Goal: Task Accomplishment & Management: Manage account settings

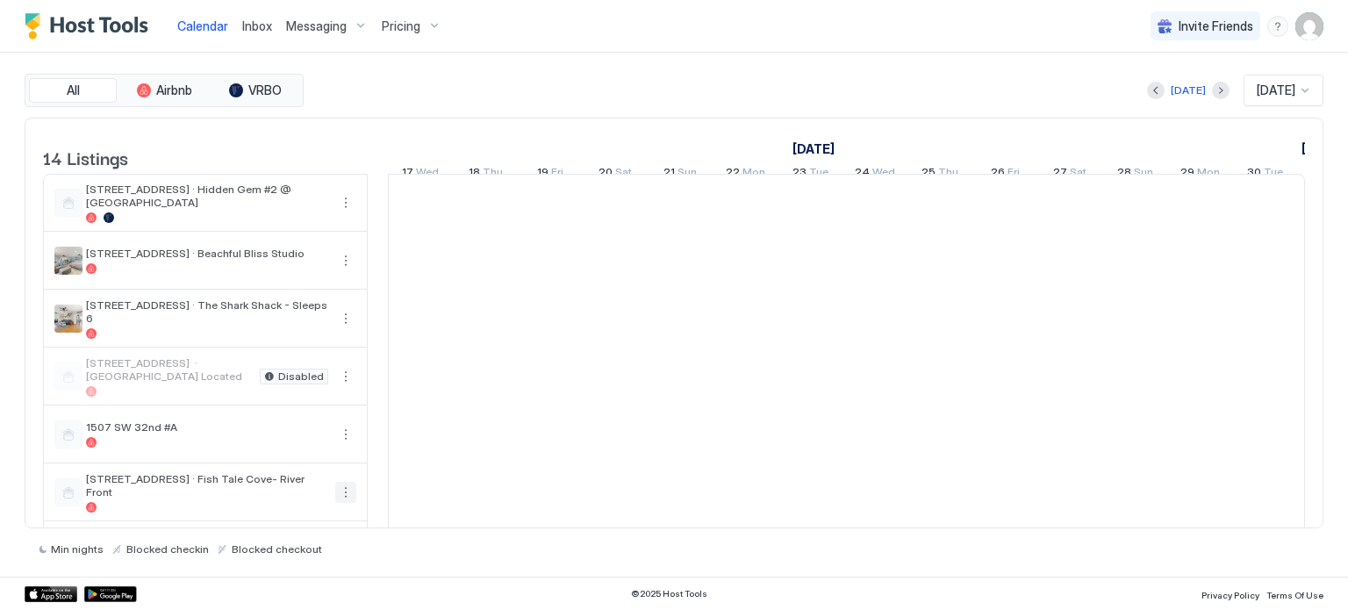
scroll to position [0, 975]
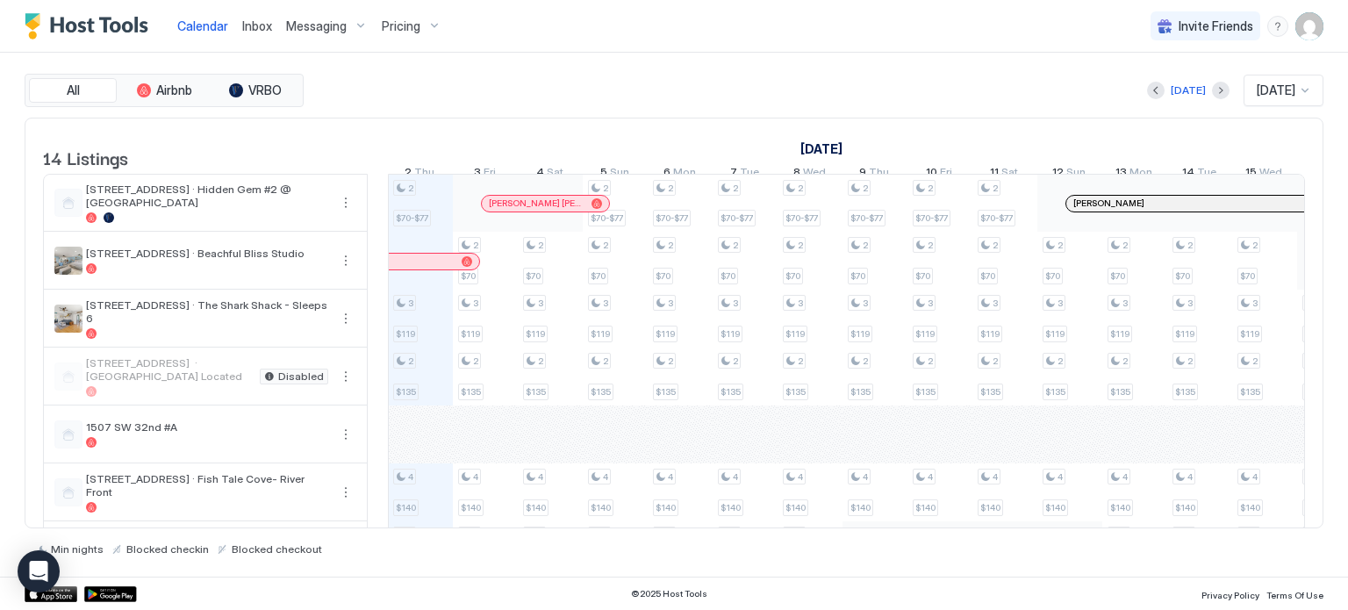
drag, startPoint x: 314, startPoint y: 30, endPoint x: 607, endPoint y: 4, distance: 293.5
click at [607, 4] on div "Calendar Inbox Messaging Pricing Invite Friends SS" at bounding box center [674, 26] width 1348 height 53
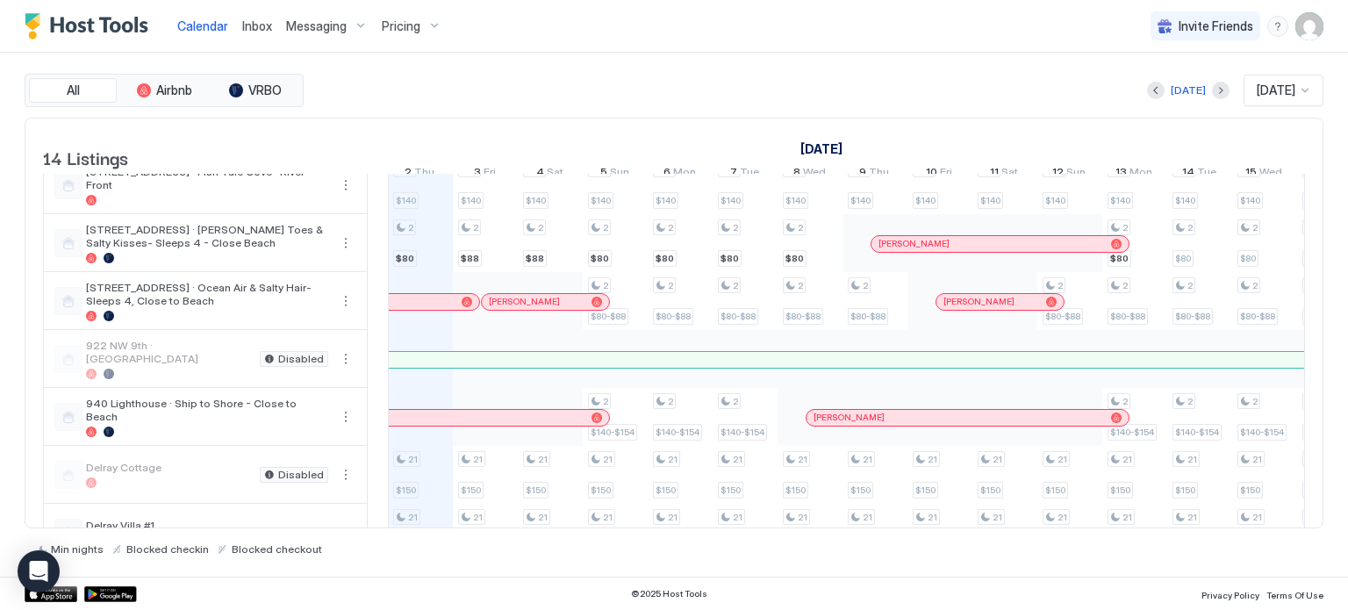
scroll to position [305, 0]
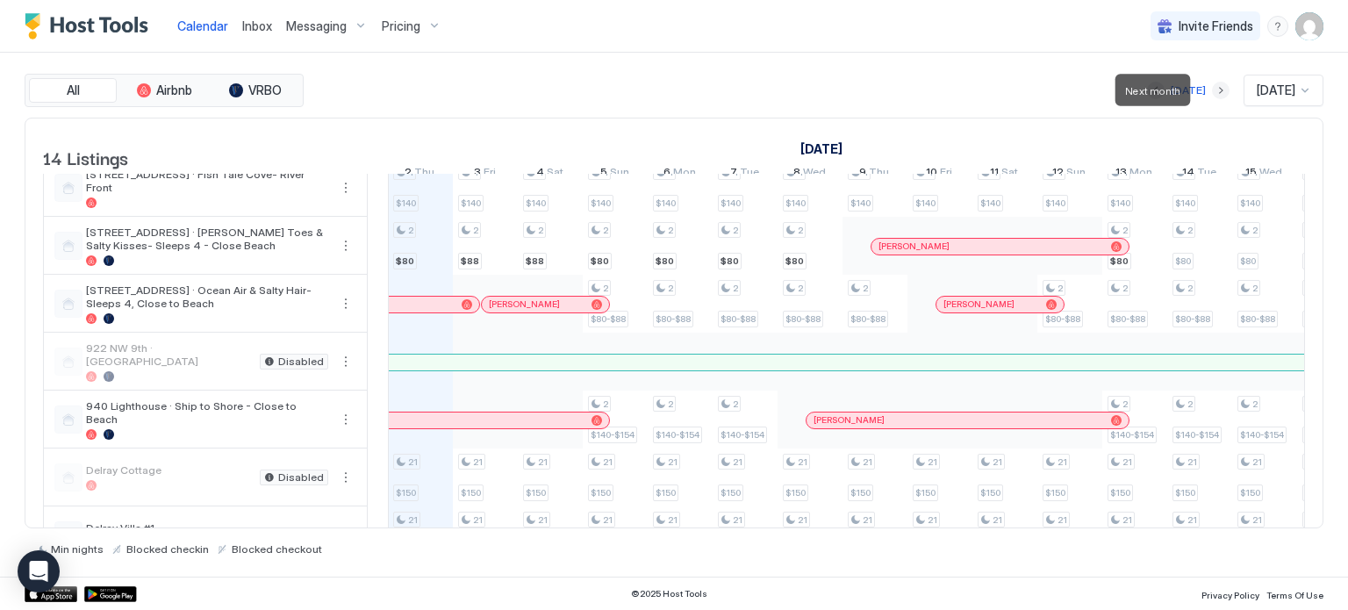
click at [1212, 85] on button "Next month" at bounding box center [1221, 91] width 18 height 18
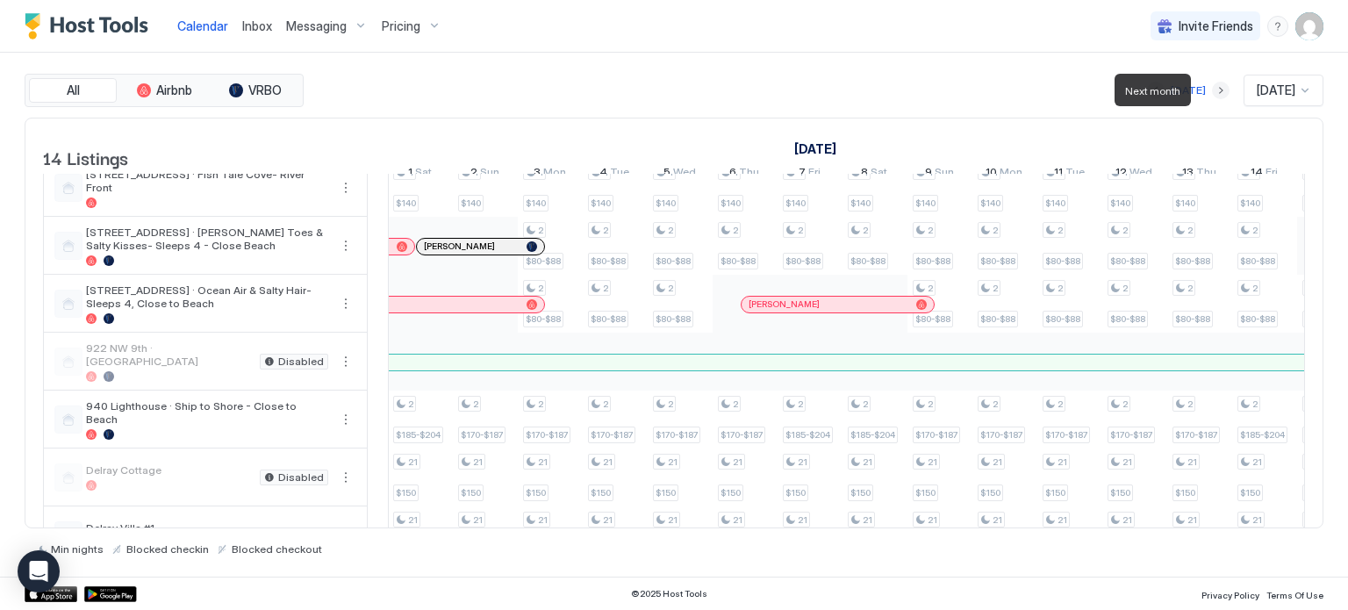
click at [1212, 85] on button "Next month" at bounding box center [1221, 91] width 18 height 18
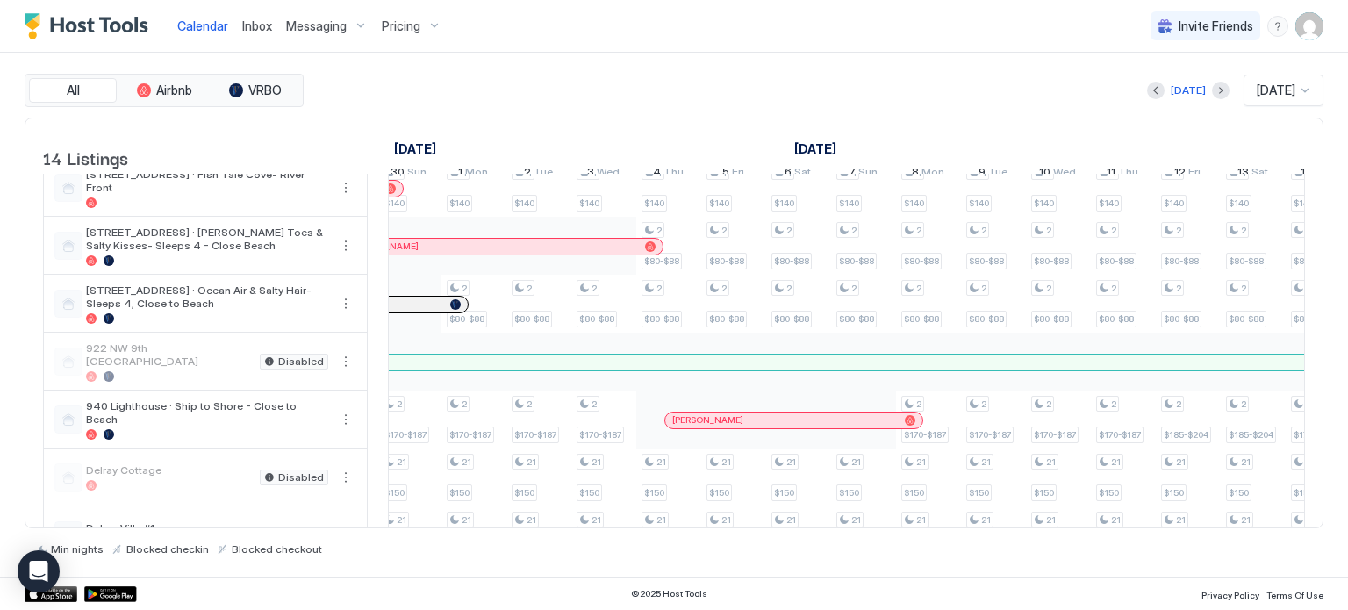
scroll to position [0, 0]
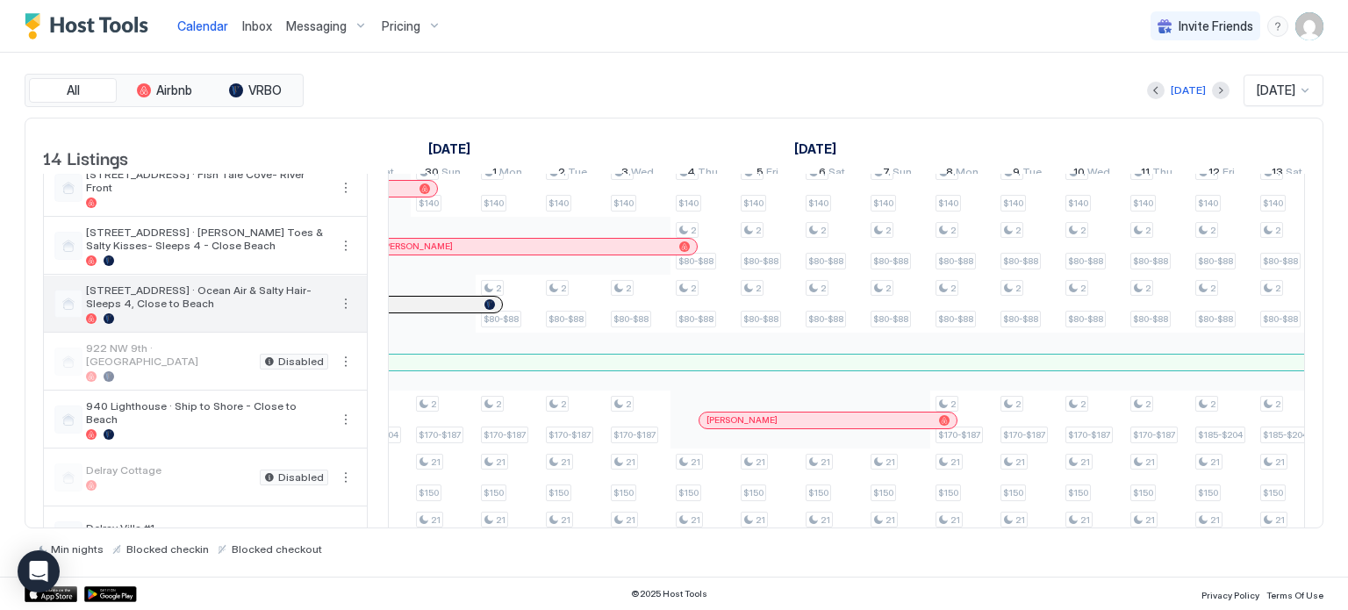
click at [348, 312] on button "More options" at bounding box center [345, 303] width 21 height 21
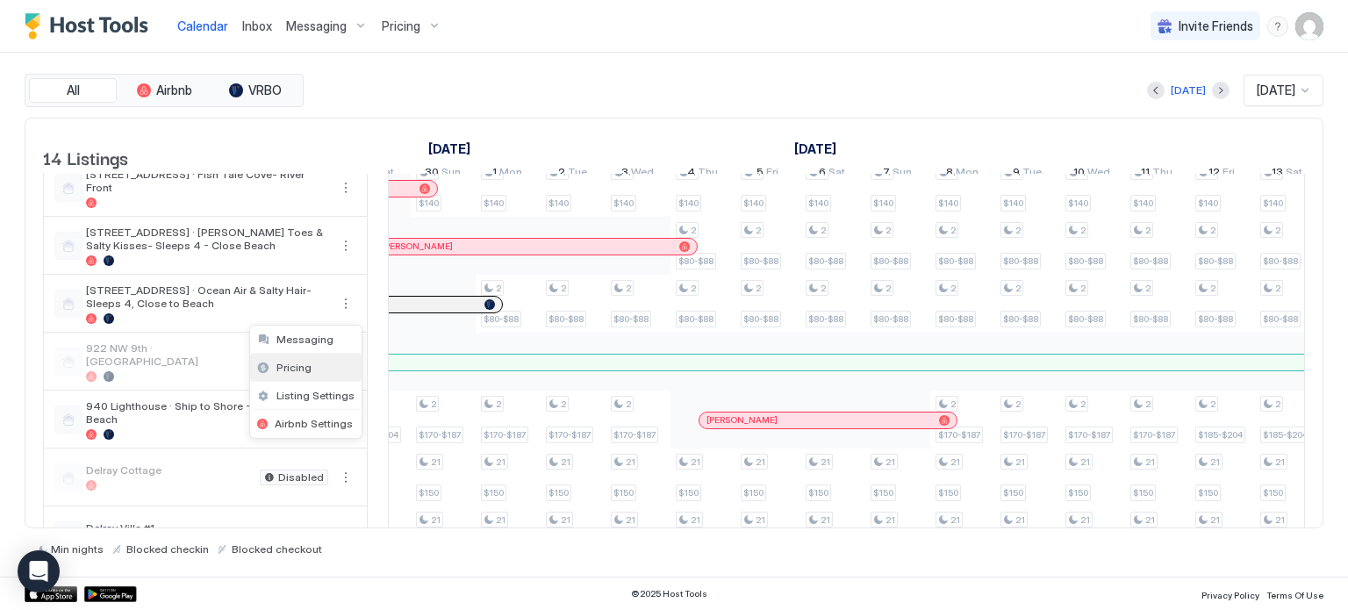
click at [309, 368] on div "Pricing" at bounding box center [305, 368] width 111 height 28
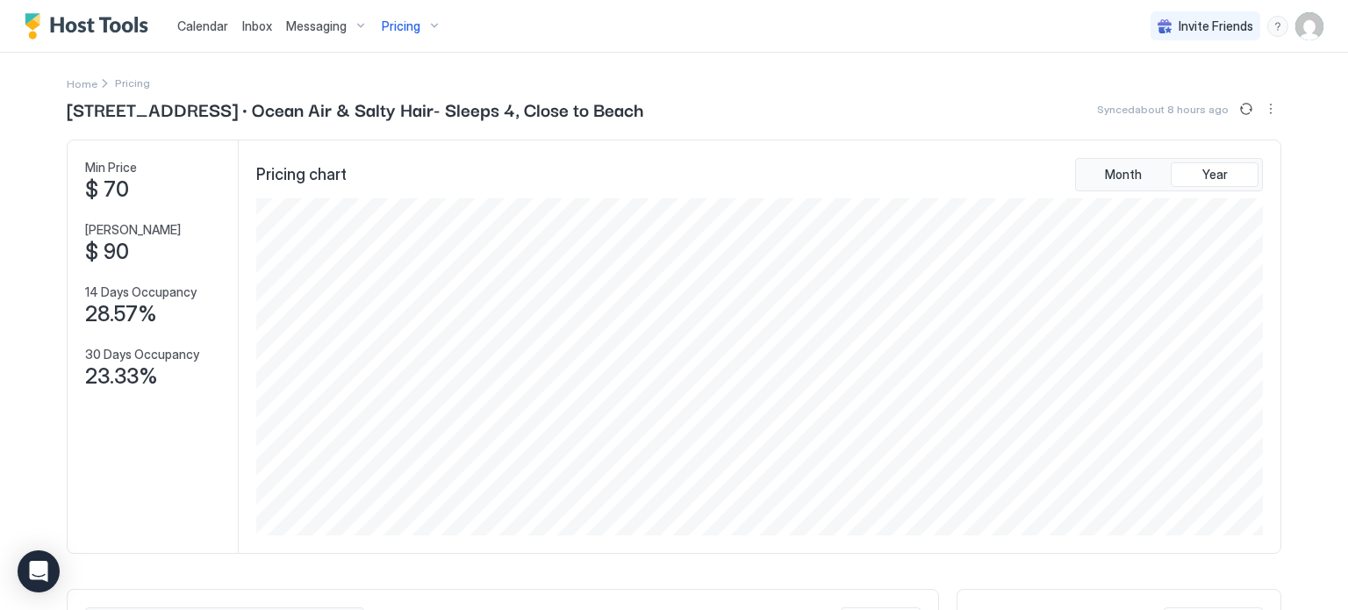
scroll to position [527, 0]
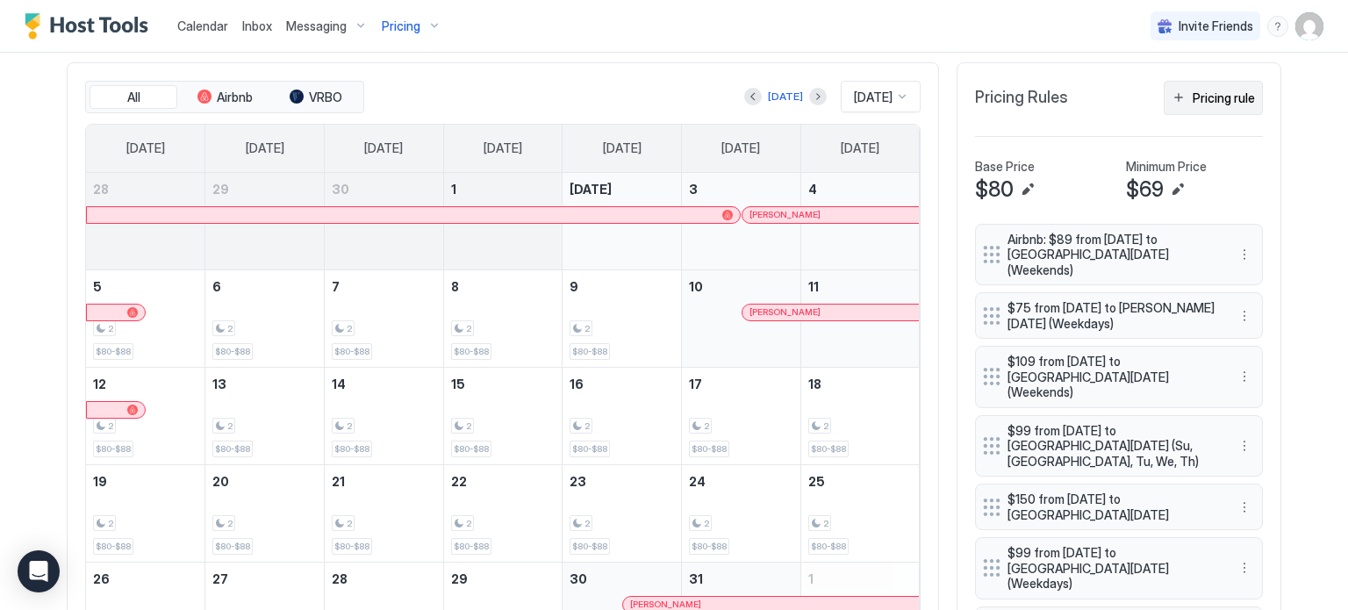
click at [1193, 100] on div "Pricing rule" at bounding box center [1224, 98] width 62 height 18
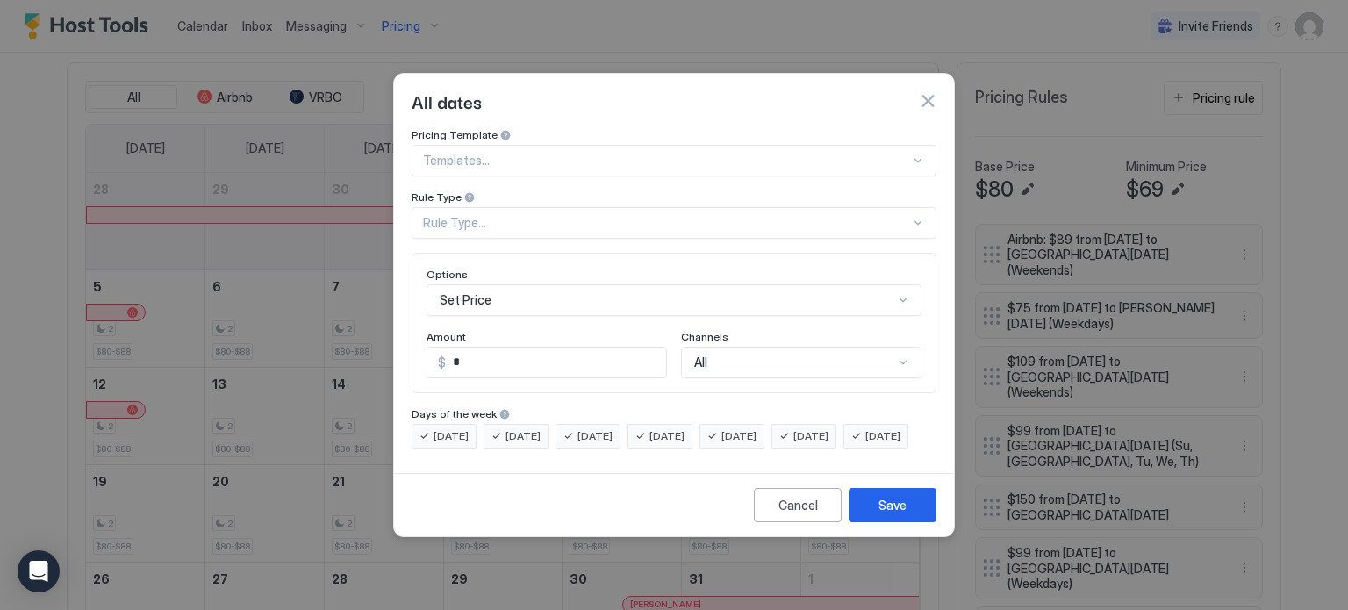
click at [506, 153] on div at bounding box center [666, 161] width 487 height 16
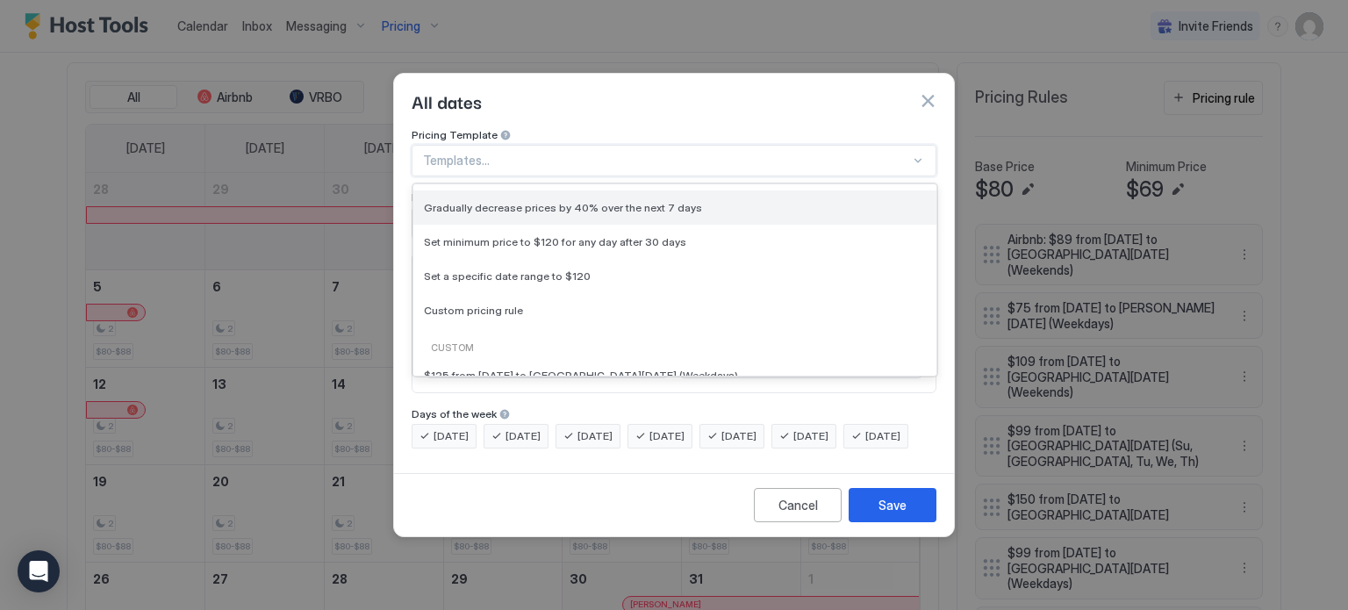
scroll to position [88, 0]
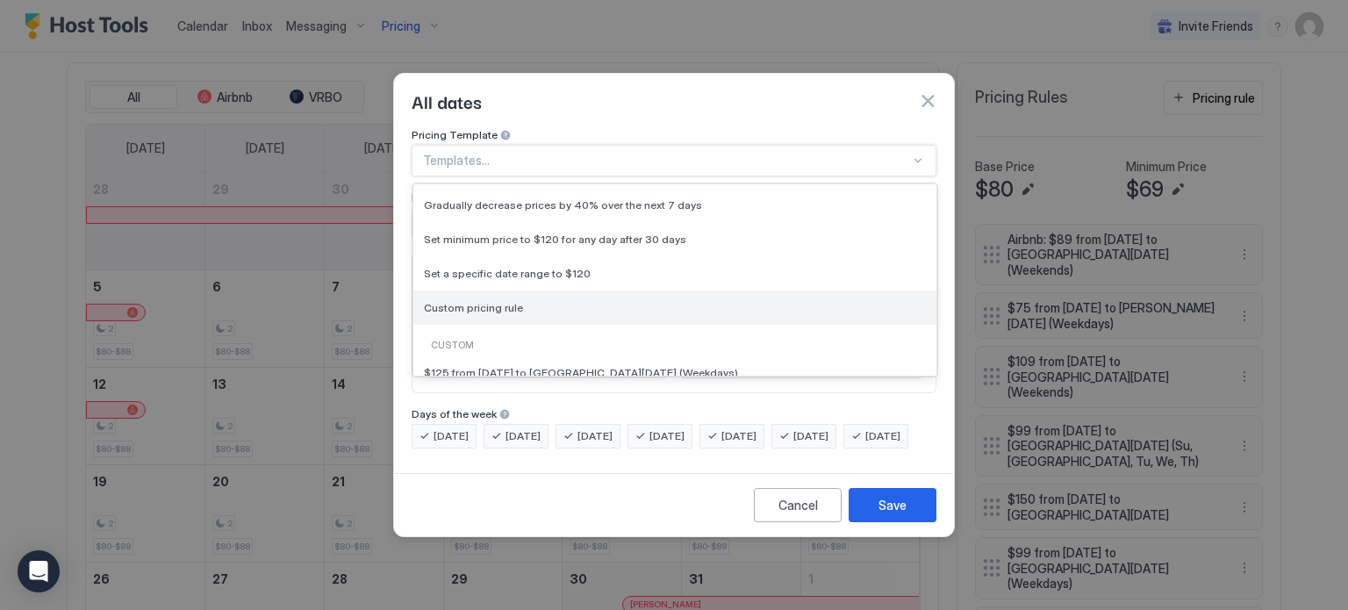
click at [513, 301] on span "Custom pricing rule" at bounding box center [473, 307] width 99 height 13
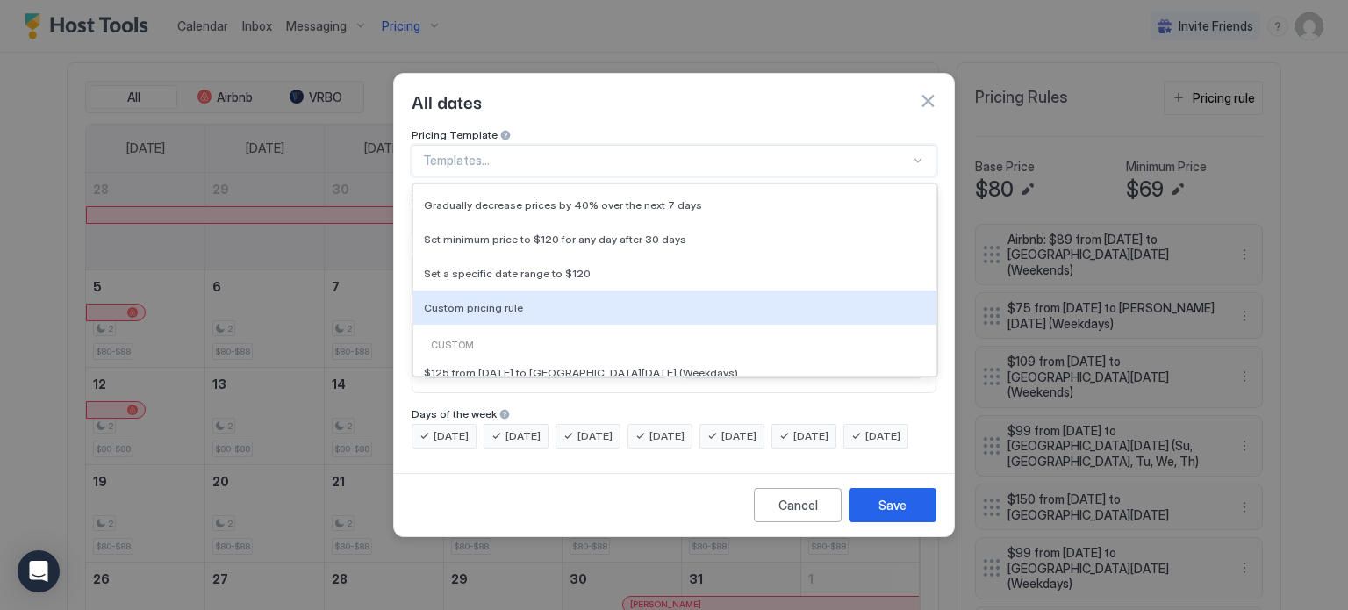
type input "***"
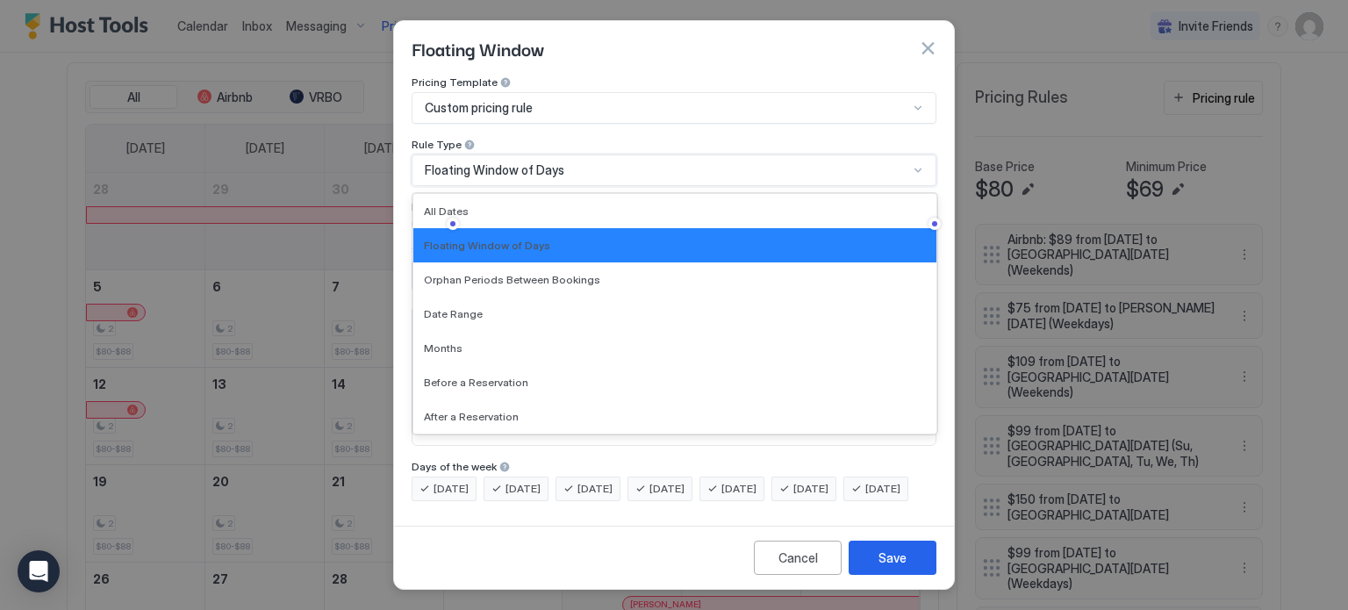
click at [513, 155] on div "Floating Window of Days" at bounding box center [674, 170] width 525 height 32
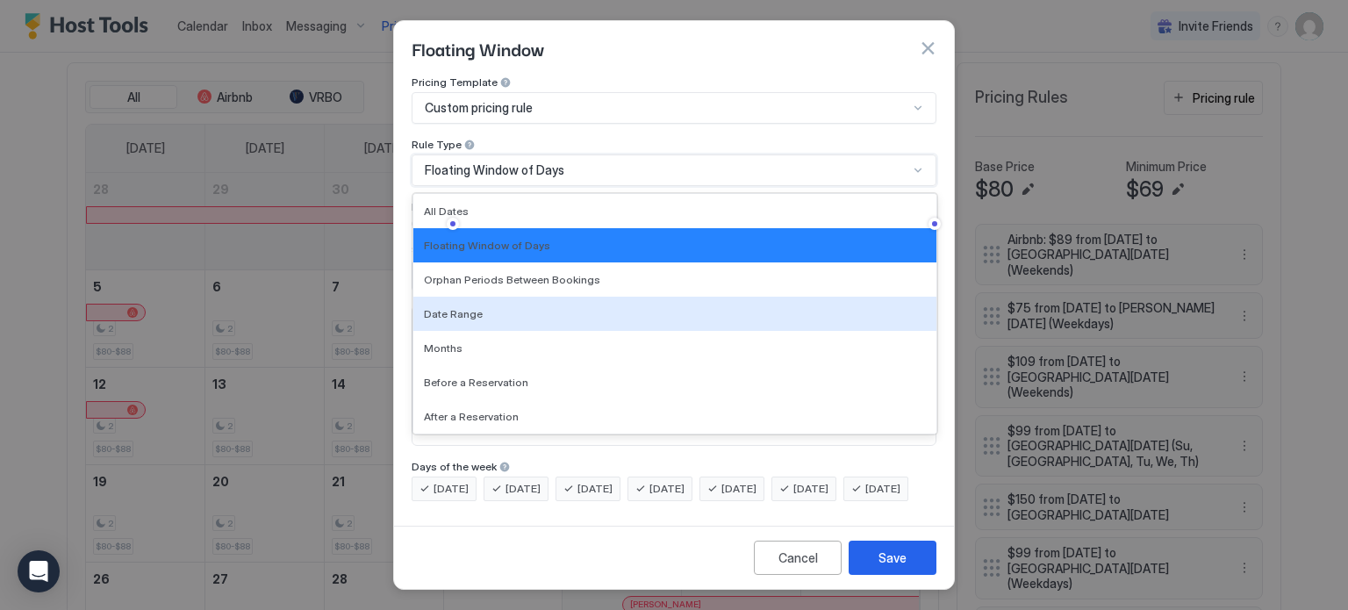
click at [485, 315] on div "Date Range" at bounding box center [674, 314] width 523 height 34
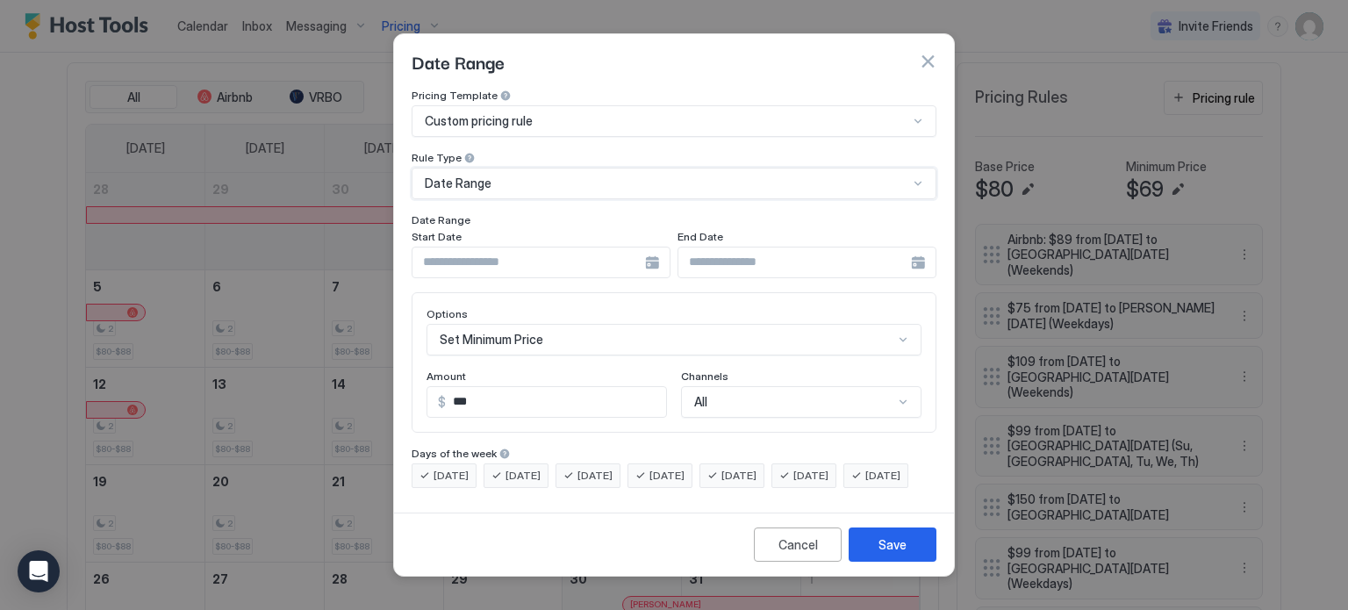
click at [652, 247] on div at bounding box center [541, 263] width 259 height 32
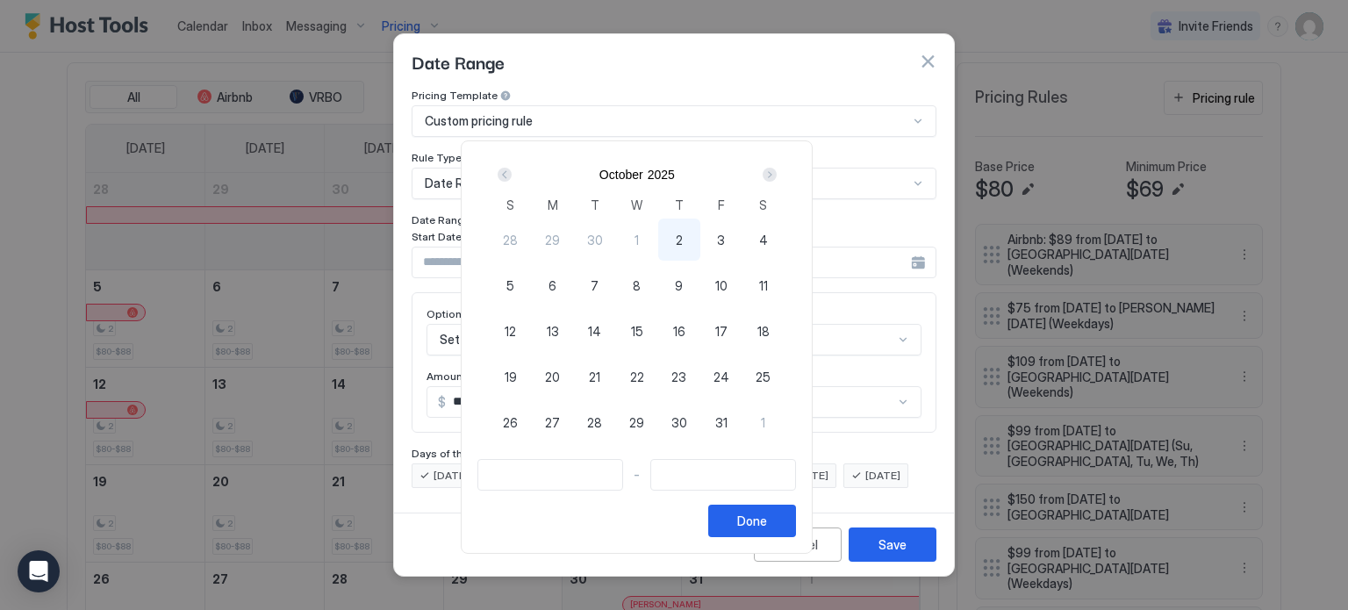
click at [777, 173] on div "Next" at bounding box center [770, 175] width 14 height 14
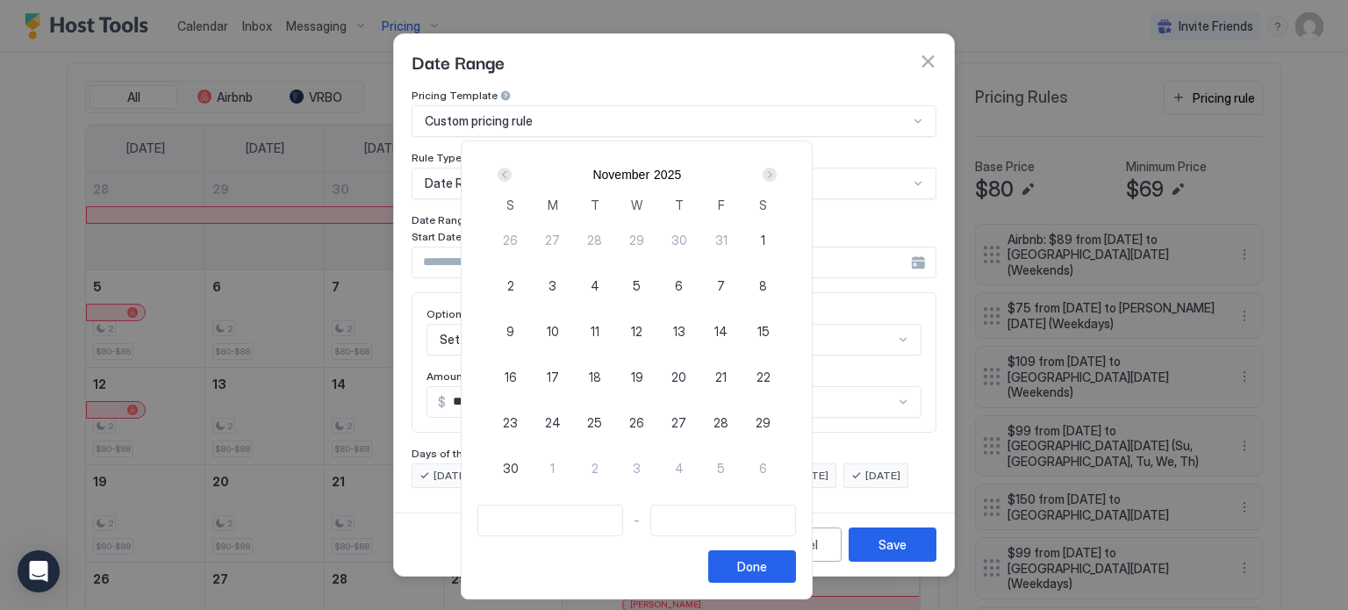
click at [777, 173] on div "Next" at bounding box center [770, 175] width 14 height 14
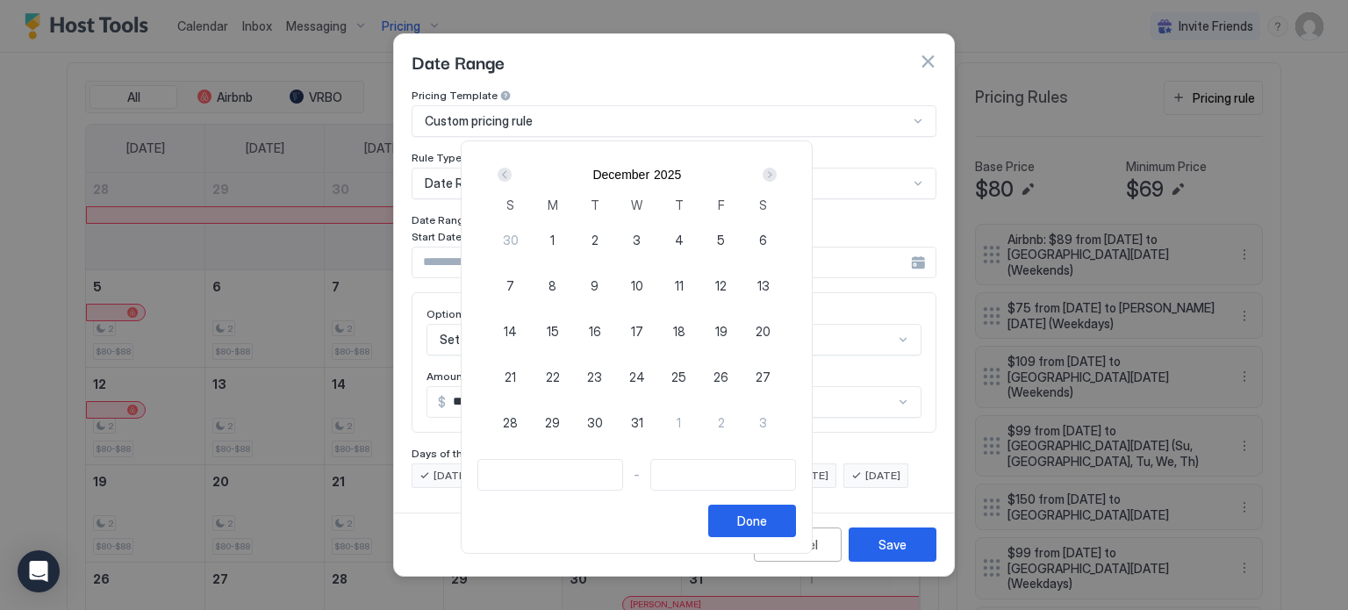
click at [574, 240] on div "1" at bounding box center [553, 240] width 42 height 42
type input "**********"
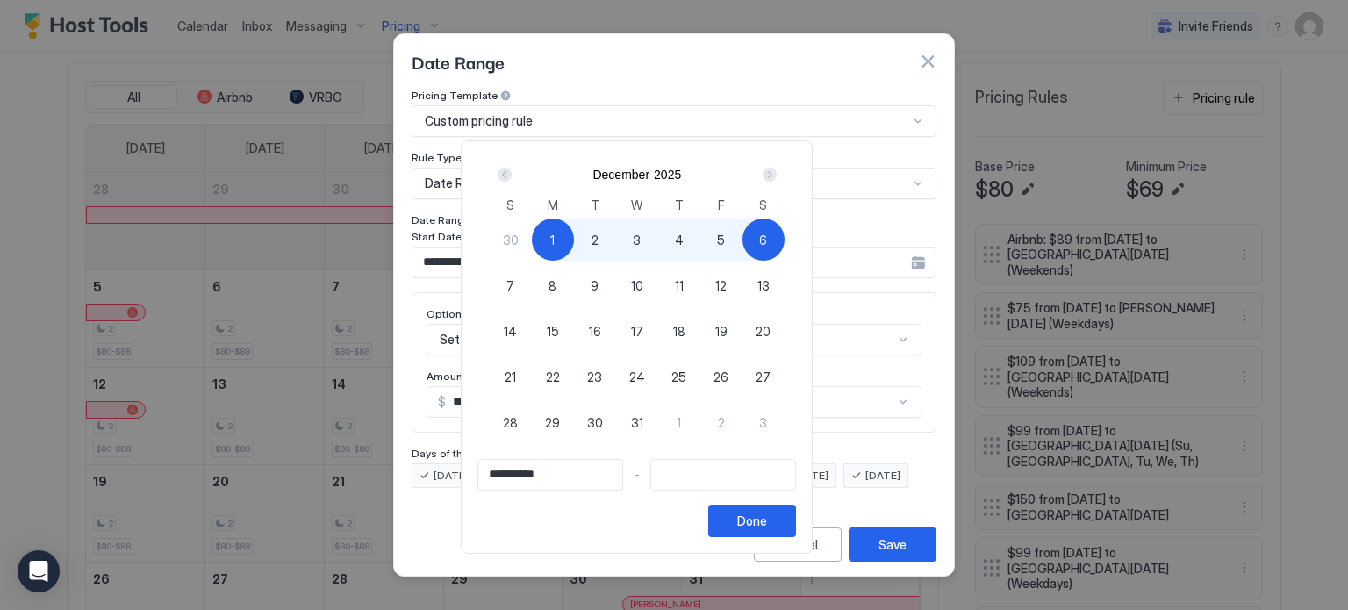
click at [777, 172] on div "Next" at bounding box center [770, 175] width 14 height 14
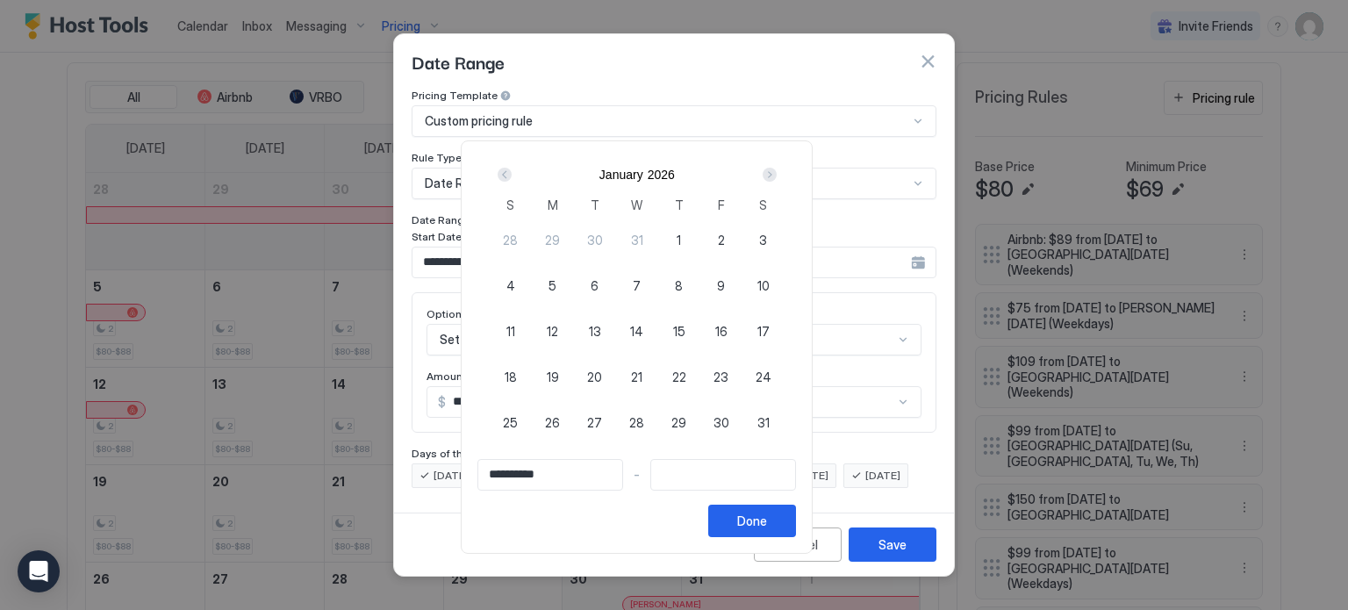
click at [777, 171] on div "Next" at bounding box center [770, 175] width 14 height 14
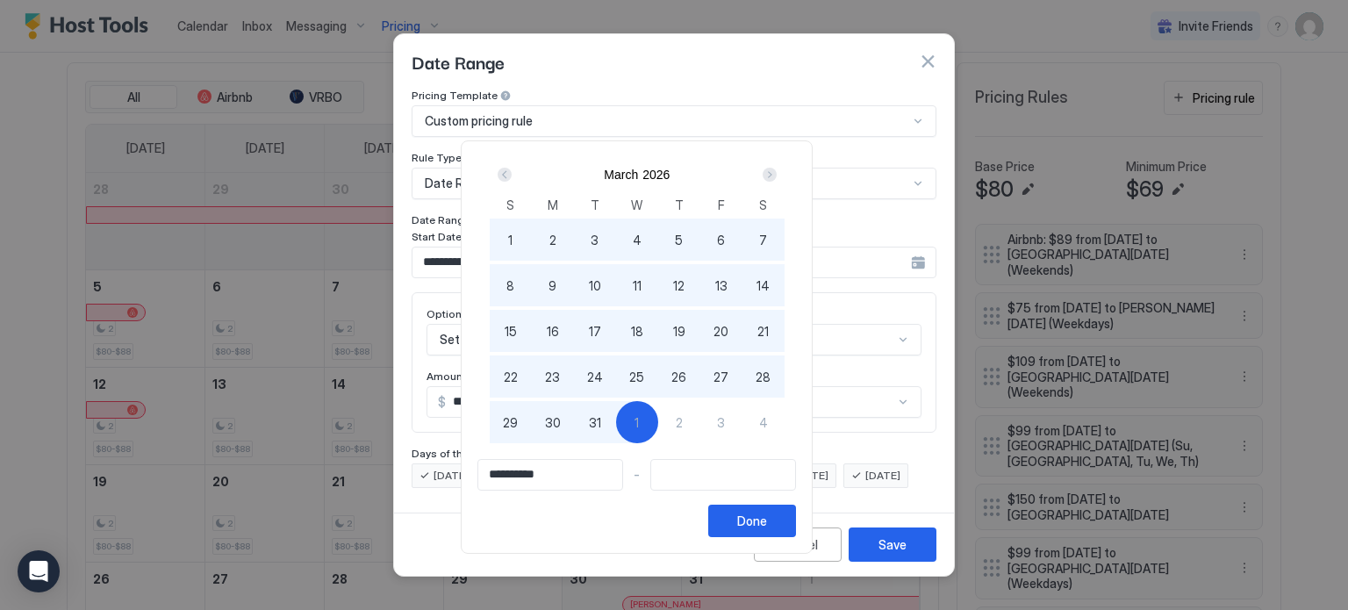
type input "**********"
click at [601, 429] on span "31" at bounding box center [595, 422] width 12 height 18
type input "**********"
click at [767, 521] on div "Done" at bounding box center [752, 521] width 30 height 18
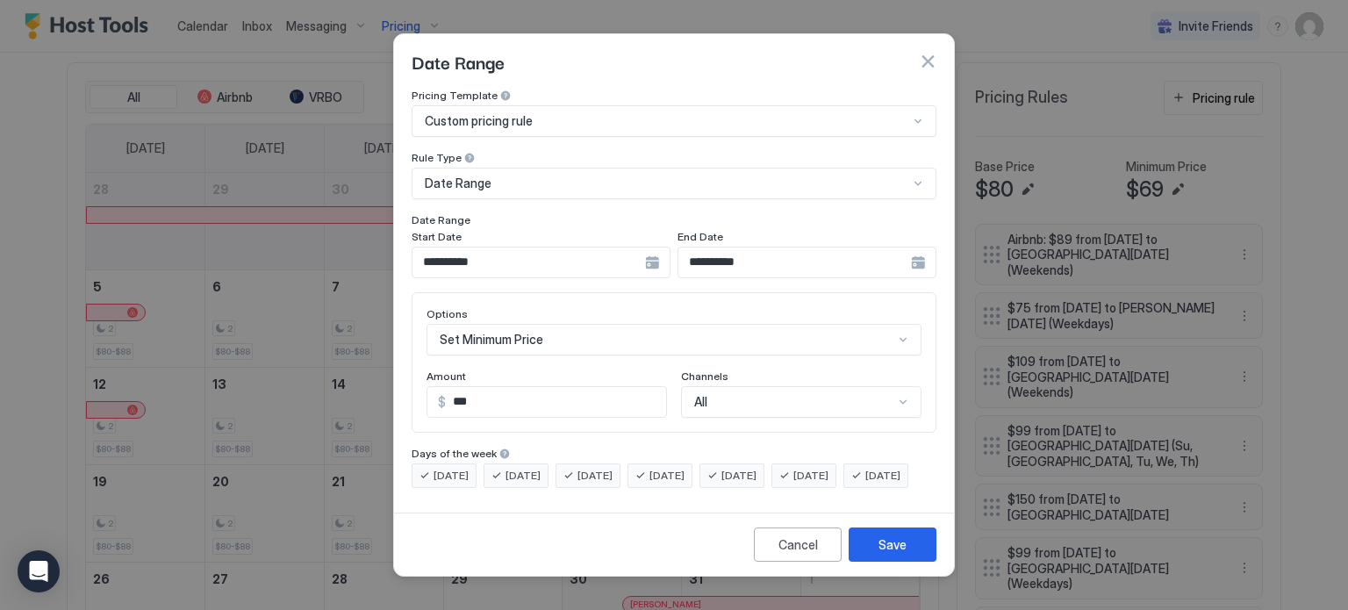
scroll to position [90, 0]
click at [551, 324] on div "Set Minimum Price" at bounding box center [674, 340] width 495 height 32
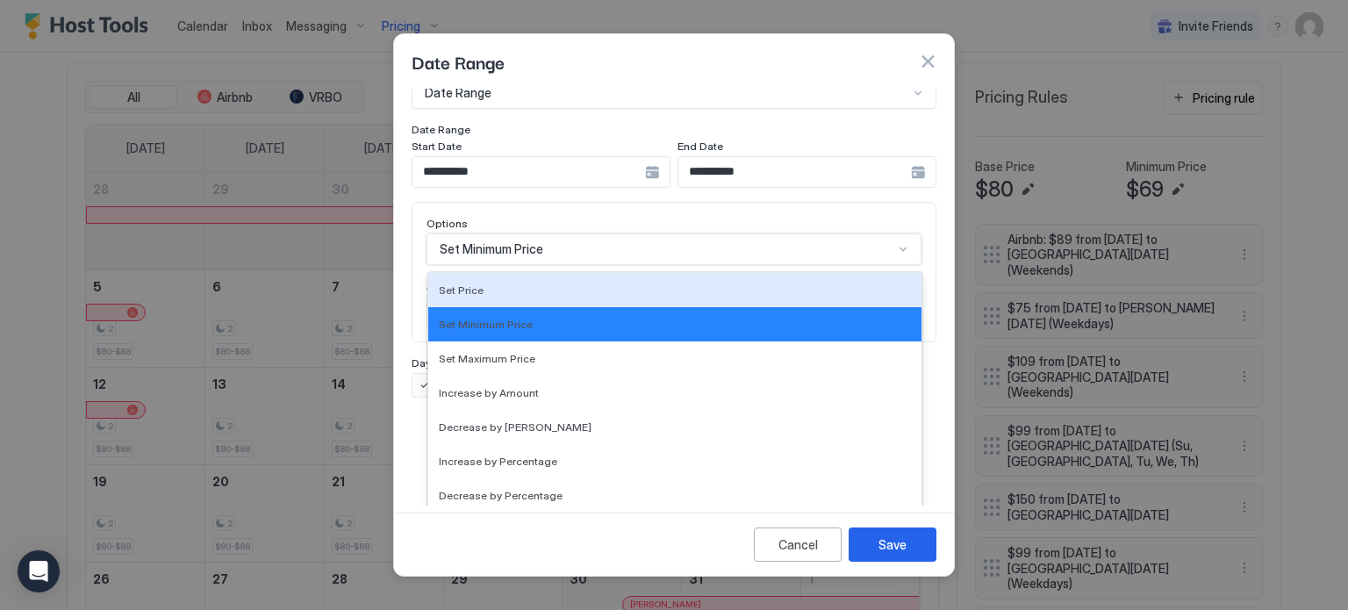
click at [489, 284] on div "Set Price" at bounding box center [675, 290] width 472 height 13
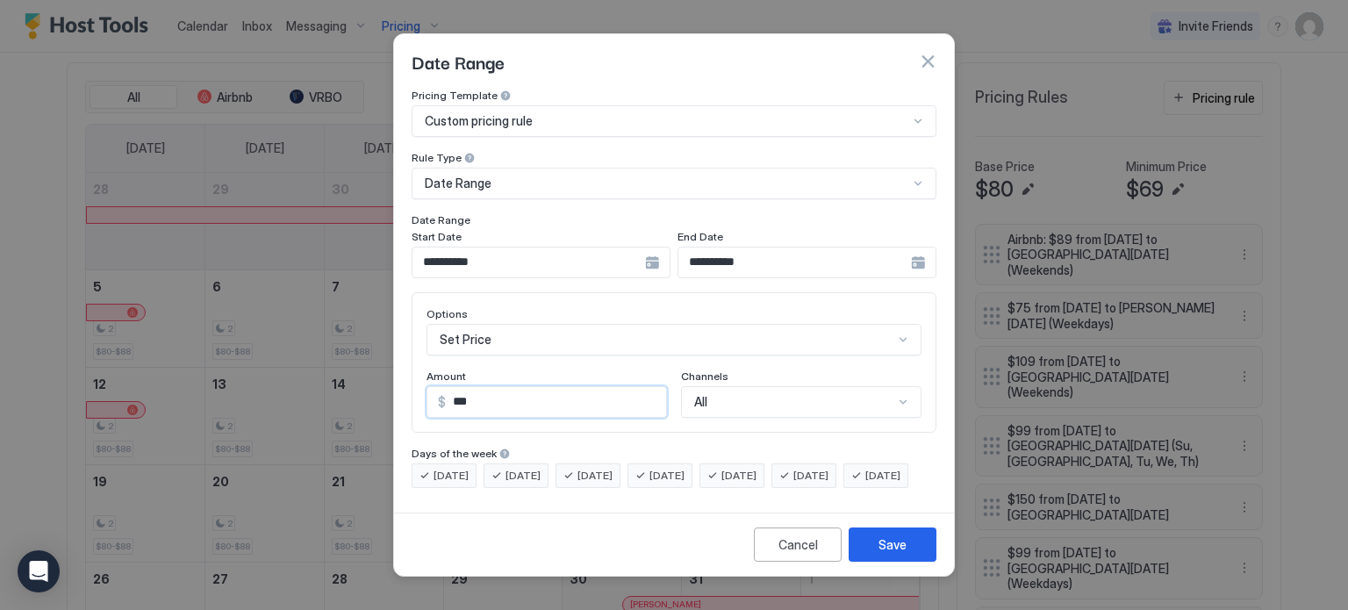
drag, startPoint x: 510, startPoint y: 382, endPoint x: 284, endPoint y: 405, distance: 227.6
click at [284, 403] on div "**********" at bounding box center [674, 305] width 1348 height 610
type input "**"
drag, startPoint x: 463, startPoint y: 494, endPoint x: 459, endPoint y: 480, distance: 14.7
click at [865, 484] on span "[DATE]" at bounding box center [882, 476] width 35 height 16
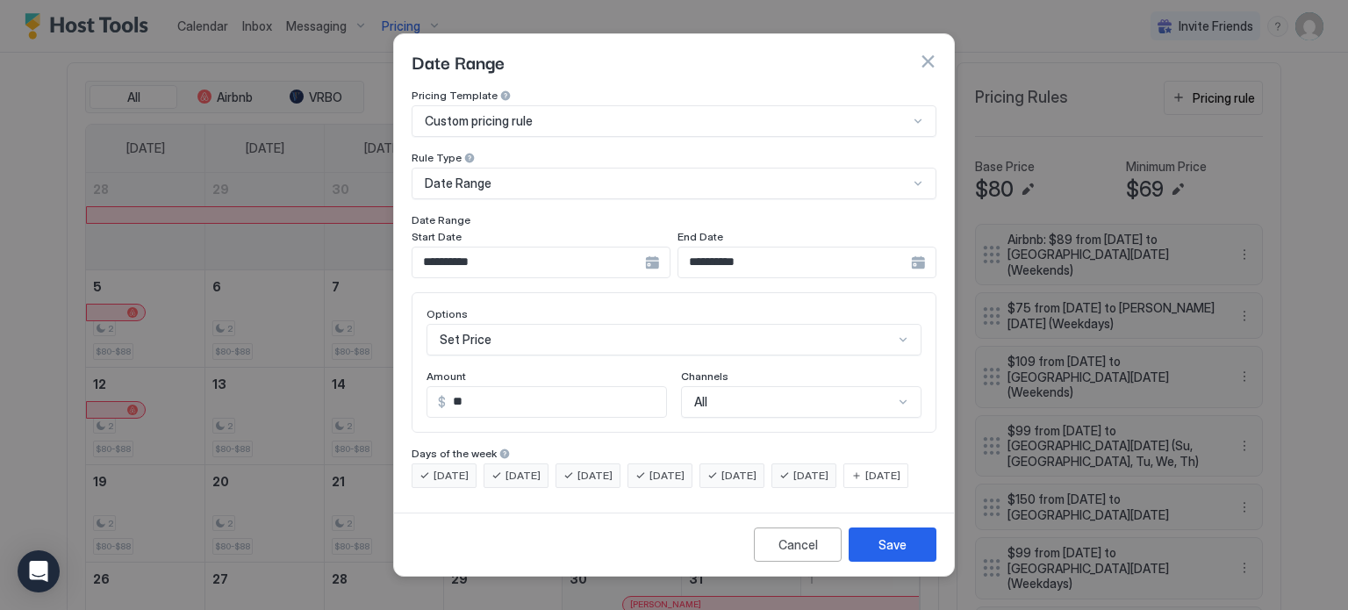
click at [456, 468] on span "[DATE]" at bounding box center [451, 476] width 35 height 16
click at [530, 468] on span "[DATE]" at bounding box center [523, 476] width 35 height 16
click at [599, 468] on span "[DATE]" at bounding box center [595, 476] width 35 height 16
click at [685, 468] on span "[DATE]" at bounding box center [667, 476] width 35 height 16
click at [757, 468] on span "[DATE]" at bounding box center [738, 476] width 35 height 16
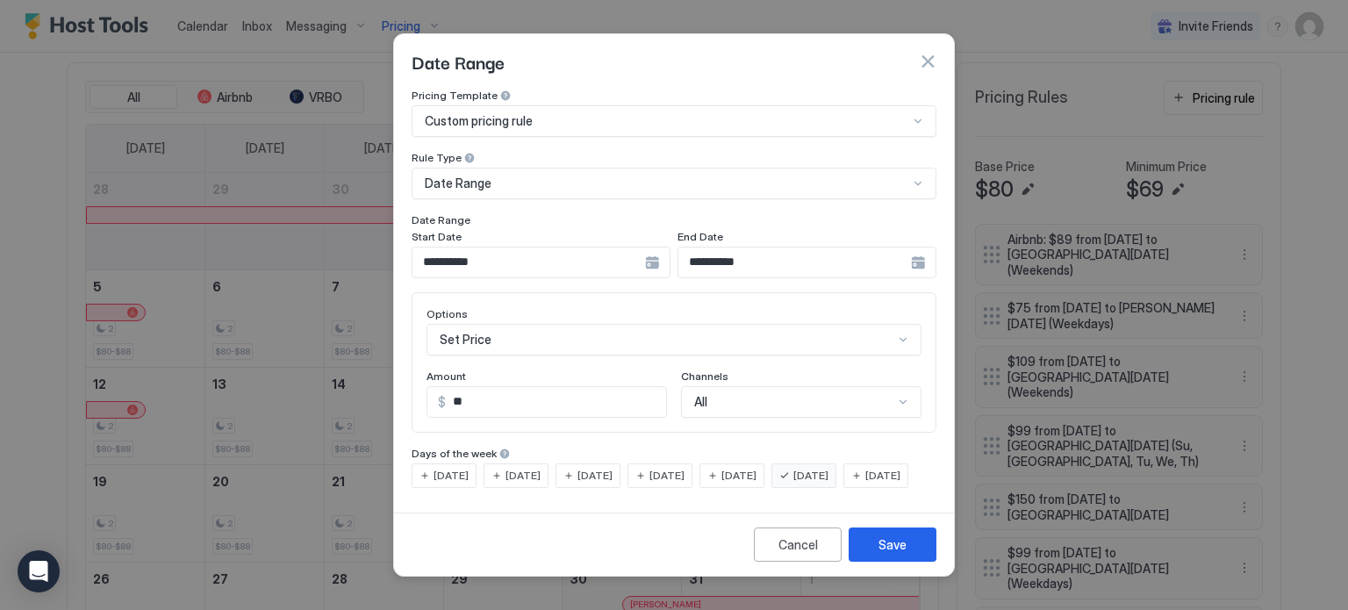
click at [815, 463] on div "[DATE]" at bounding box center [804, 475] width 65 height 25
drag, startPoint x: 448, startPoint y: 491, endPoint x: 445, endPoint y: 472, distance: 18.6
click at [865, 484] on span "[DATE]" at bounding box center [882, 476] width 35 height 16
click at [448, 468] on span "[DATE]" at bounding box center [451, 476] width 35 height 16
click at [509, 468] on span "[DATE]" at bounding box center [523, 476] width 35 height 16
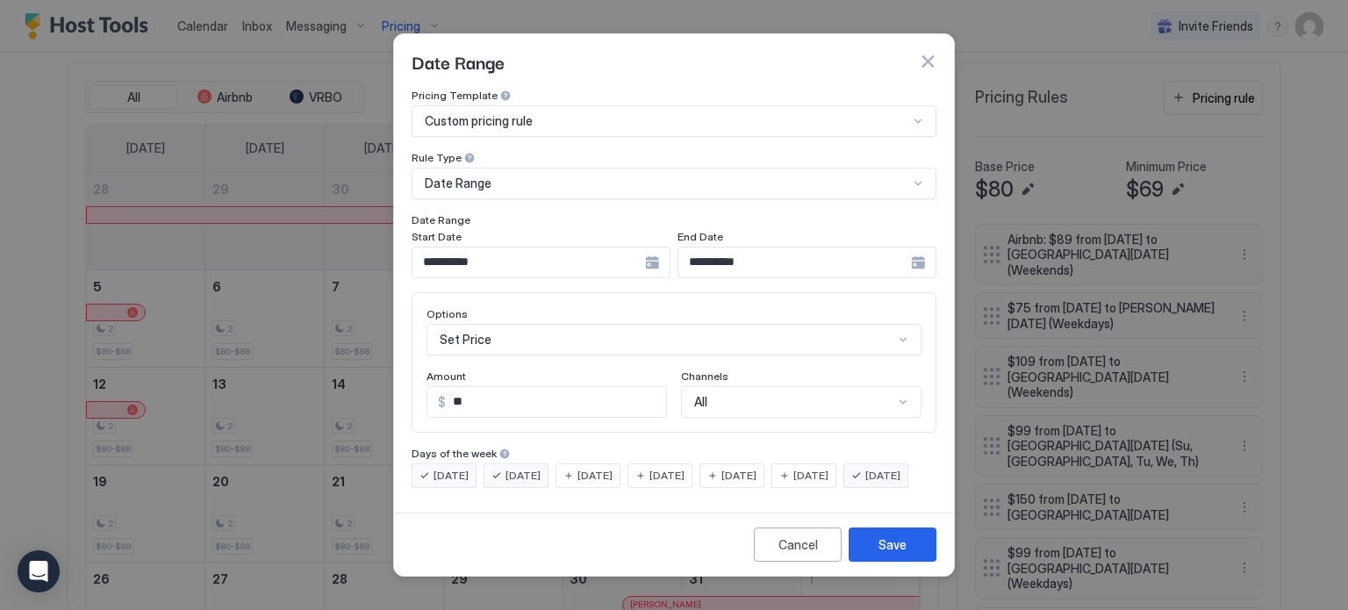
click at [599, 468] on span "[DATE]" at bounding box center [595, 476] width 35 height 16
click at [685, 468] on span "[DATE]" at bounding box center [667, 476] width 35 height 16
click at [894, 554] on div "Save" at bounding box center [893, 544] width 28 height 18
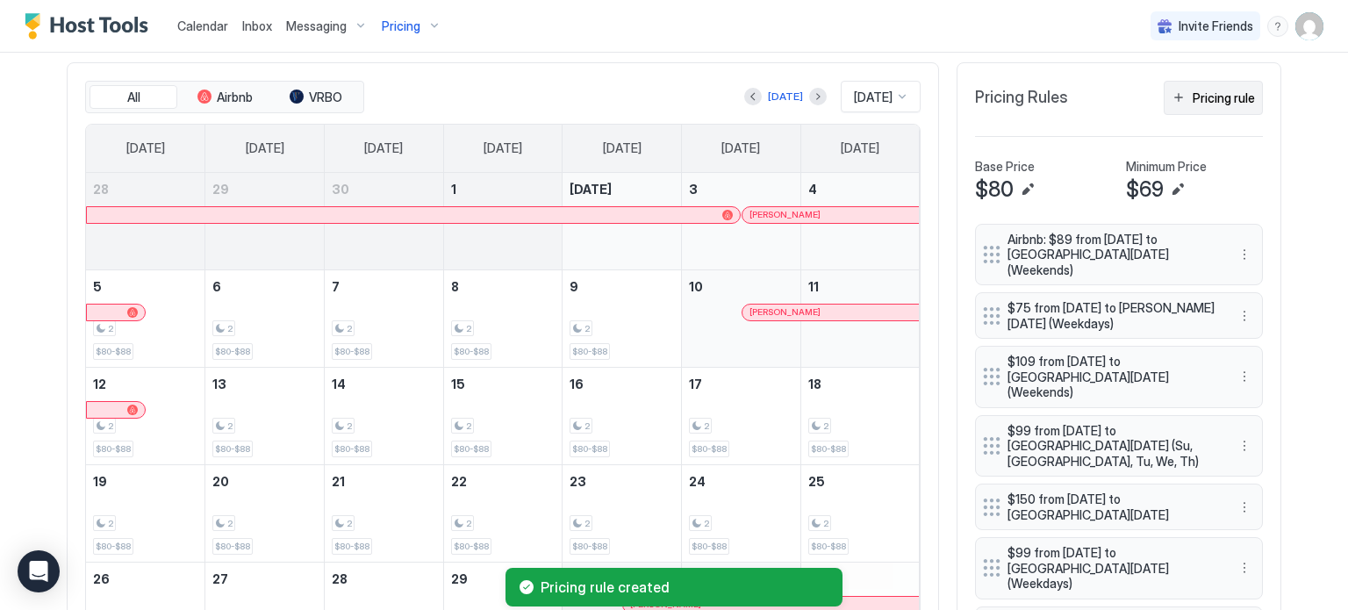
click at [1195, 96] on div "Pricing rule" at bounding box center [1224, 98] width 62 height 18
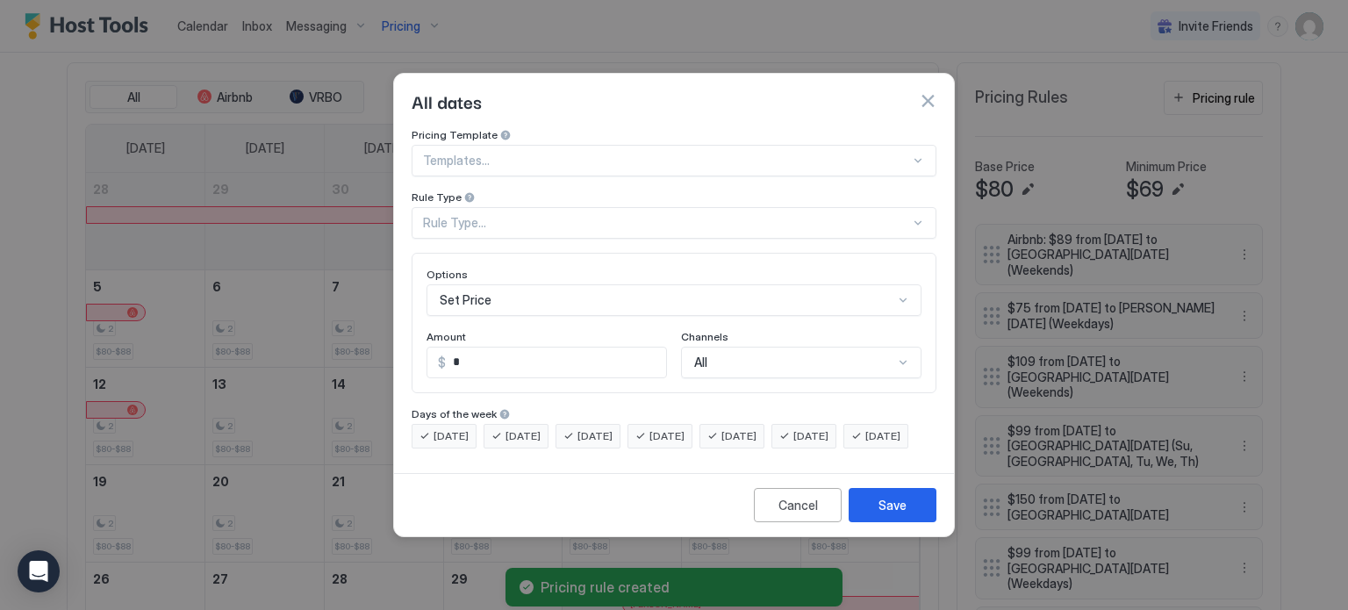
click at [517, 153] on div at bounding box center [666, 161] width 487 height 16
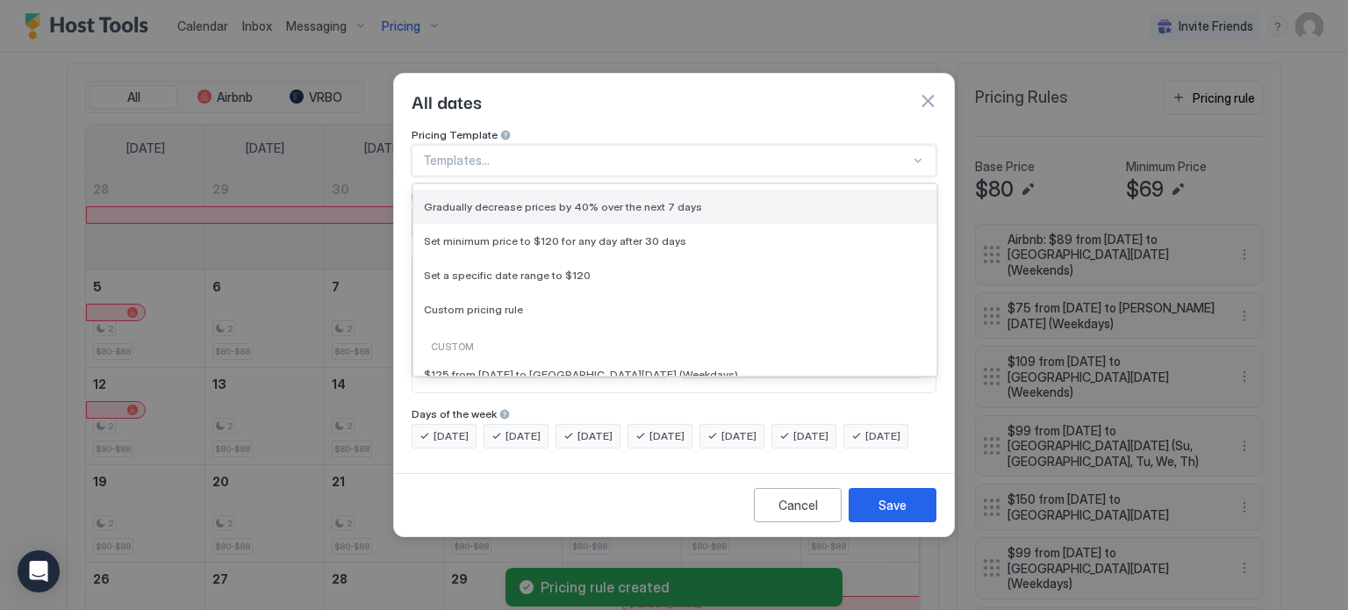
scroll to position [88, 0]
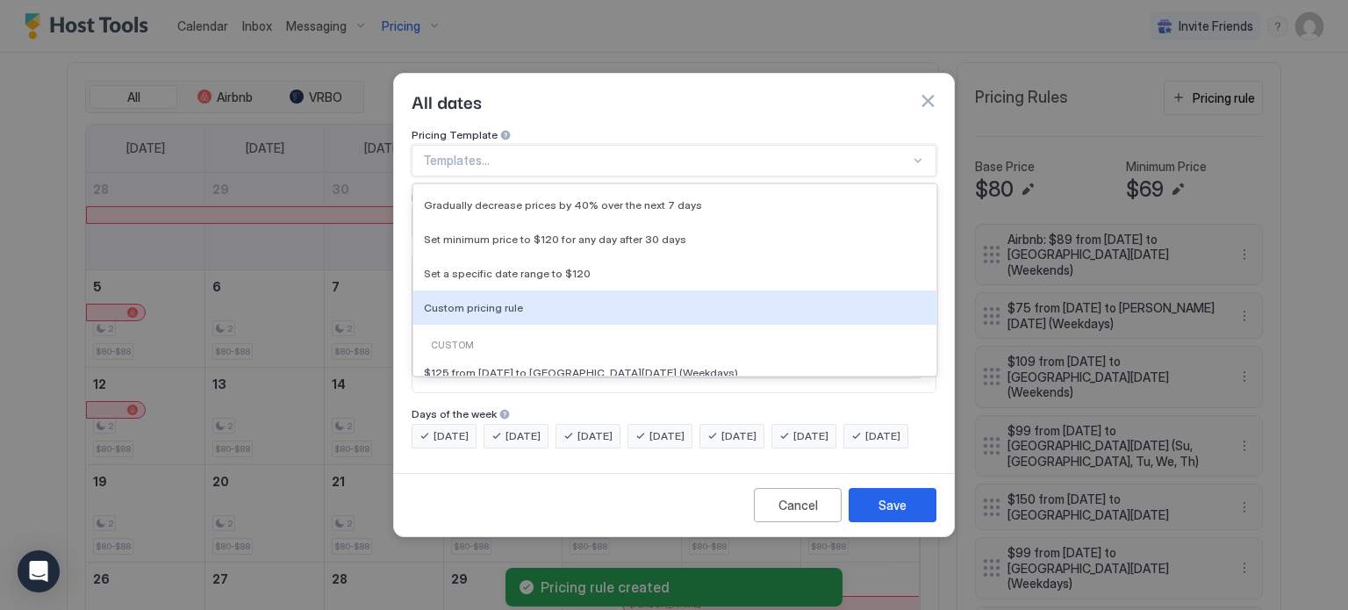
click at [491, 301] on span "Custom pricing rule" at bounding box center [473, 307] width 99 height 13
type input "***"
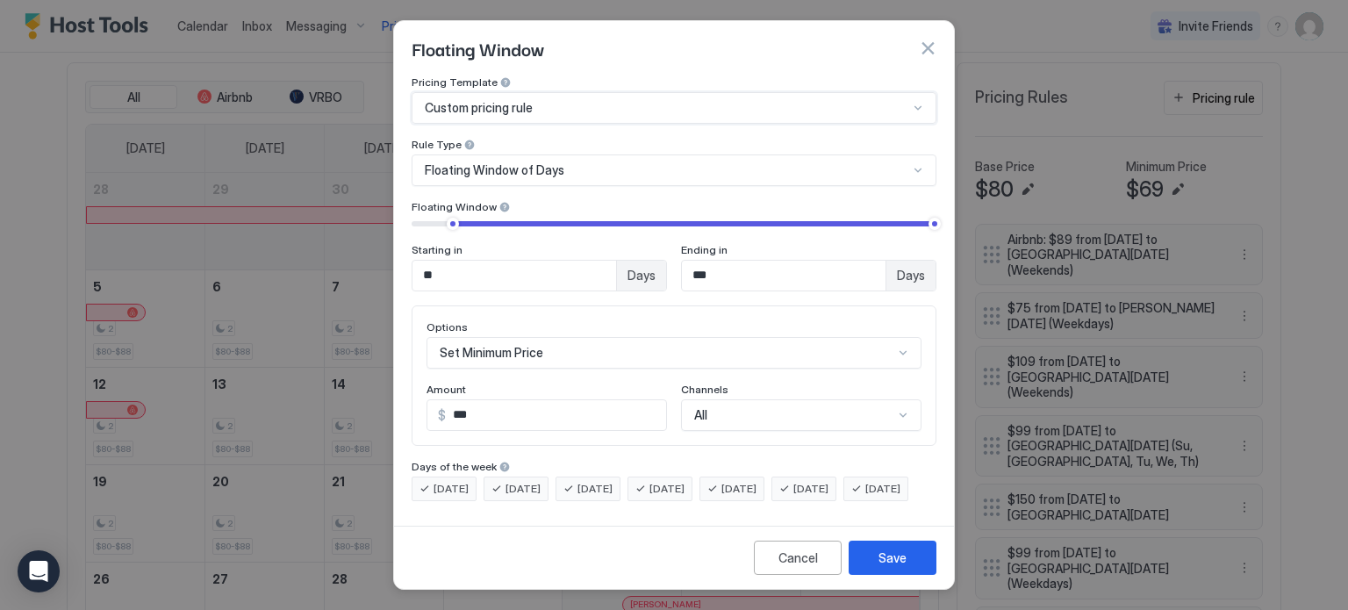
click at [512, 162] on span "Floating Window of Days" at bounding box center [495, 170] width 140 height 16
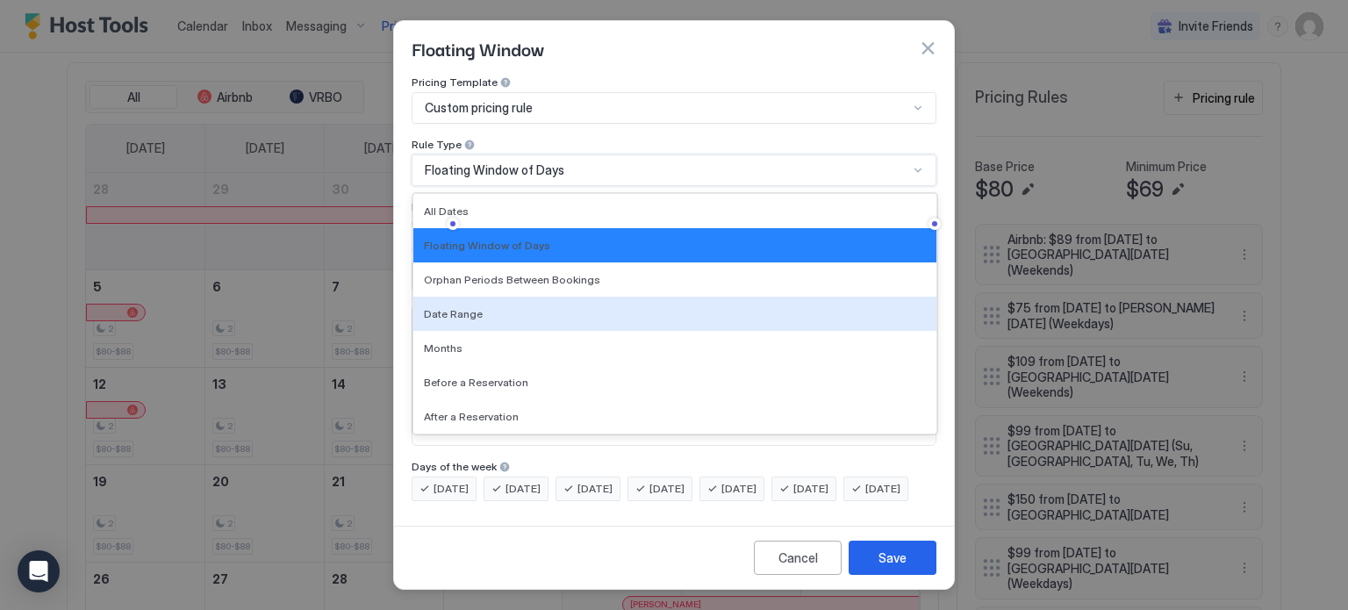
click at [485, 307] on div "Date Range" at bounding box center [675, 313] width 502 height 13
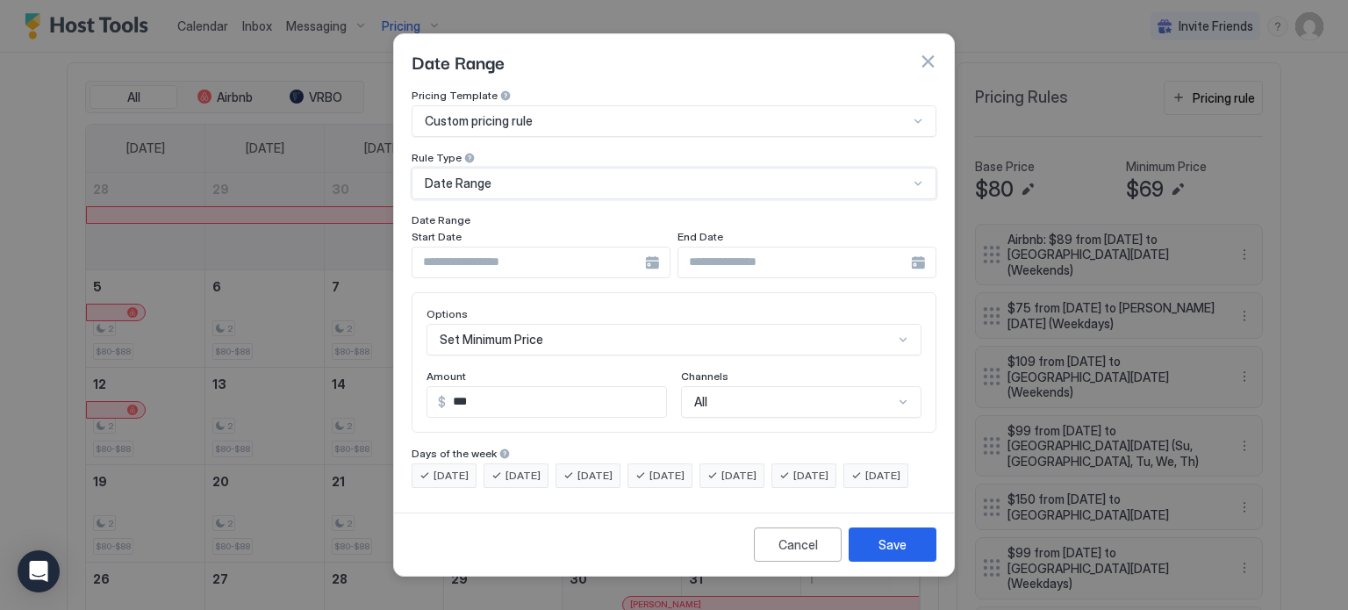
click at [657, 247] on div at bounding box center [541, 263] width 259 height 32
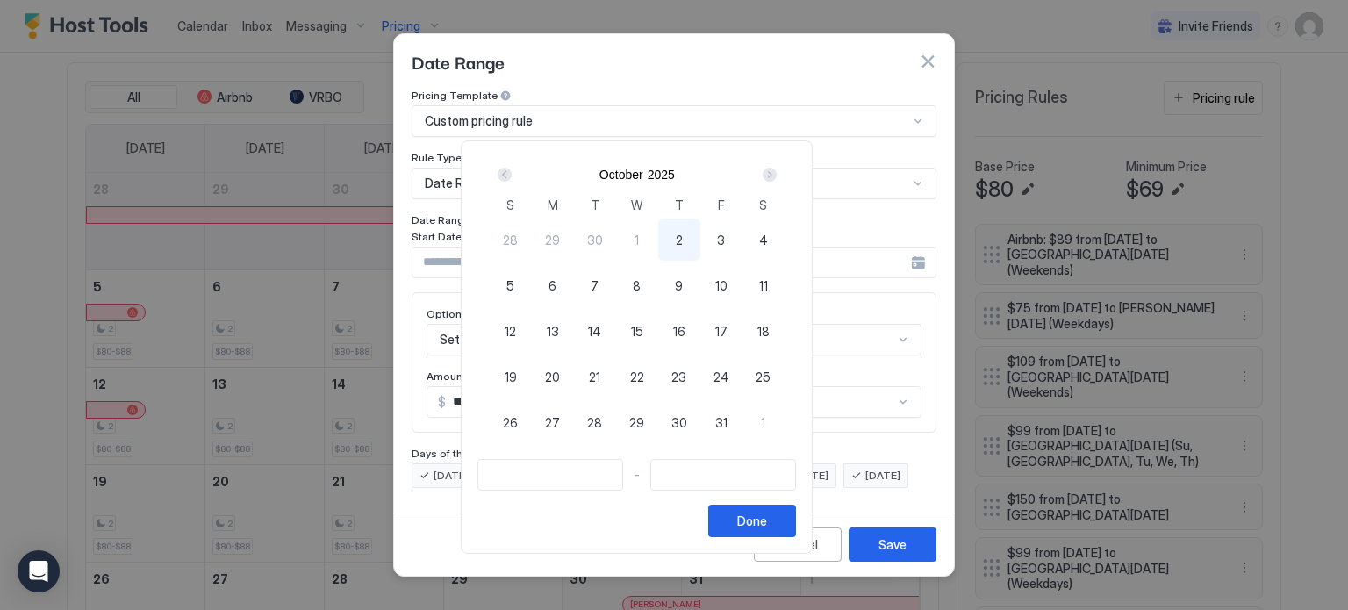
click at [777, 169] on div "Next" at bounding box center [770, 175] width 14 height 14
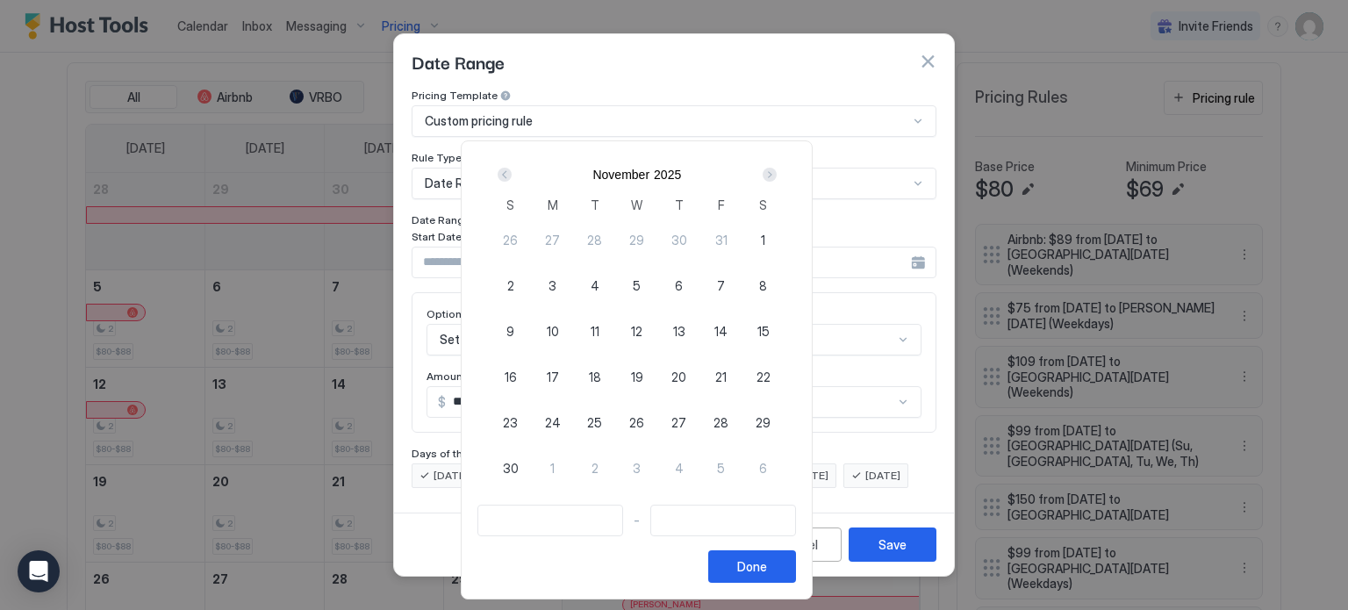
click at [777, 169] on div "Next" at bounding box center [770, 175] width 14 height 14
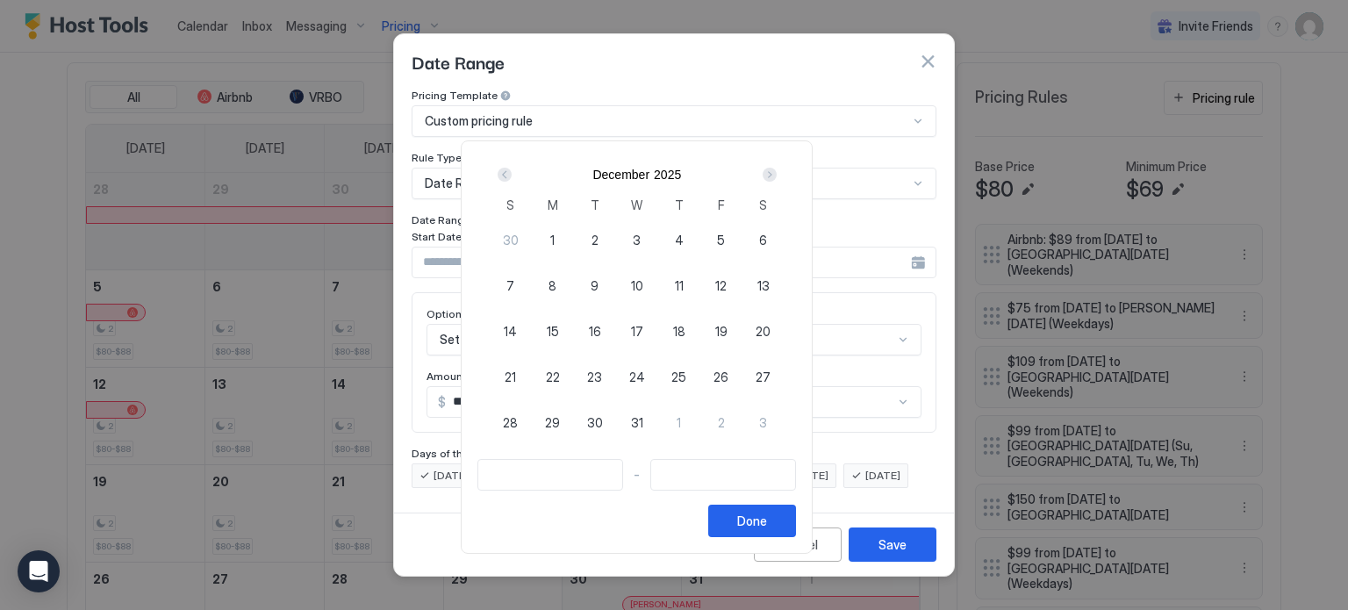
click at [574, 240] on div "1" at bounding box center [553, 240] width 42 height 42
type input "**********"
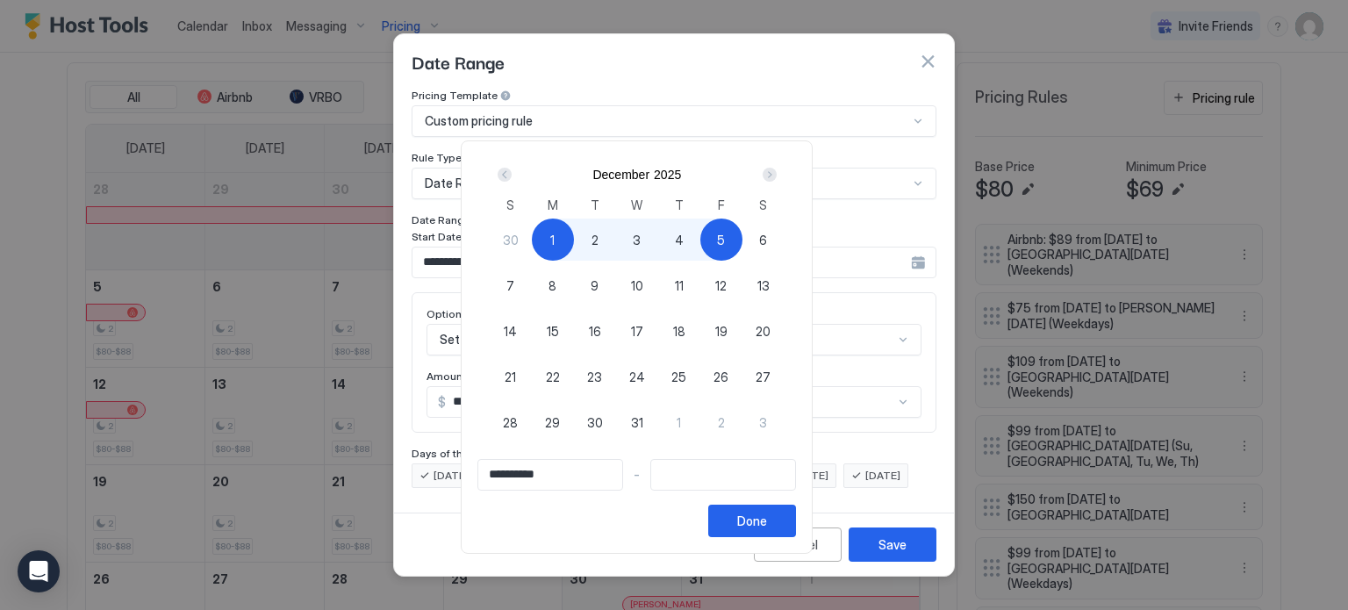
click at [777, 174] on div "Next" at bounding box center [770, 175] width 14 height 14
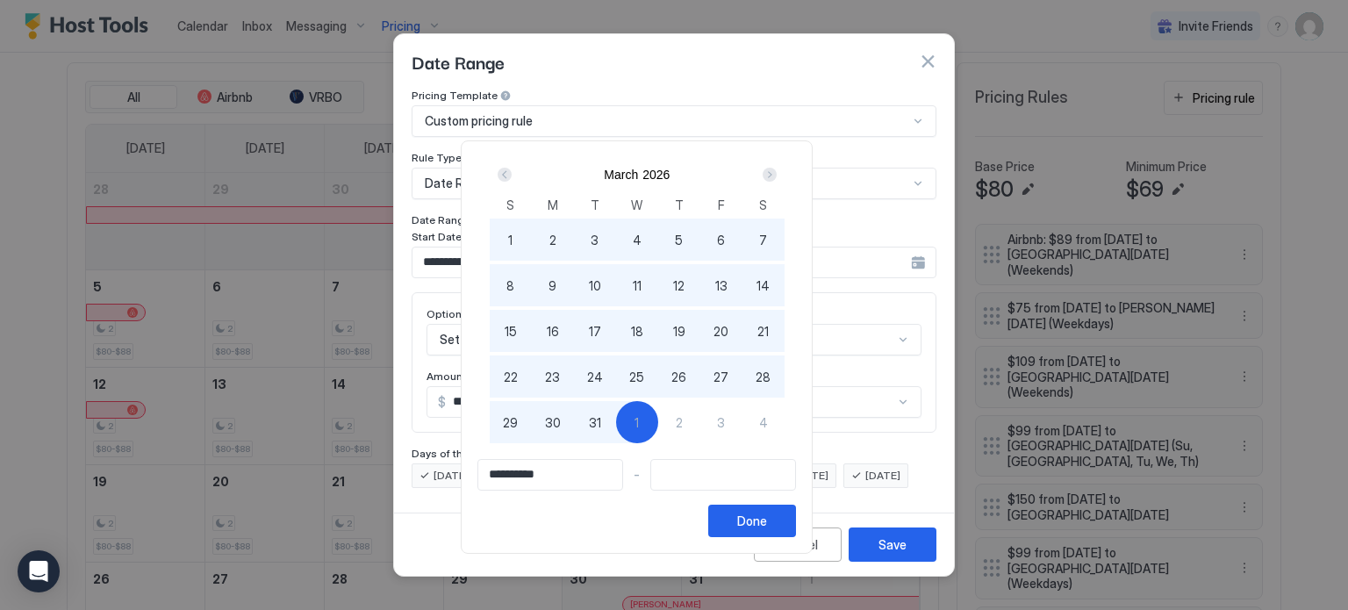
type input "**********"
click at [616, 424] on div "31" at bounding box center [595, 422] width 42 height 42
type input "**********"
click at [796, 519] on button "Done" at bounding box center [752, 521] width 88 height 32
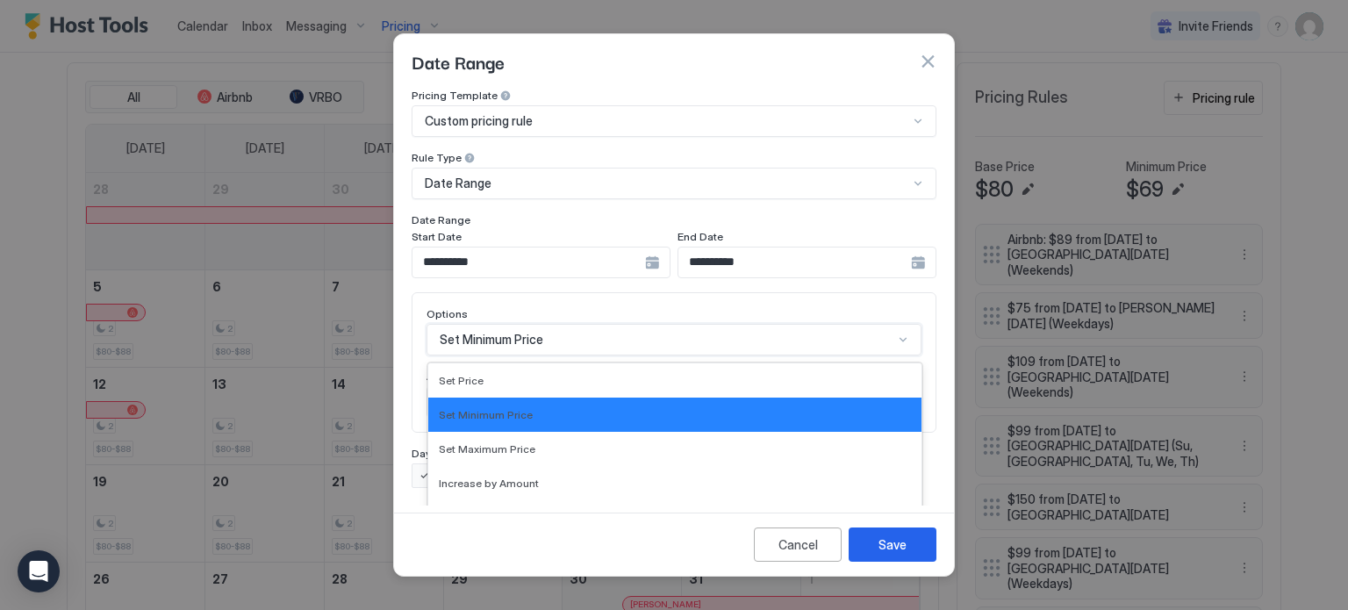
click at [557, 324] on div "17 results available. Use Up and Down to choose options, press Enter to select …" at bounding box center [674, 340] width 495 height 32
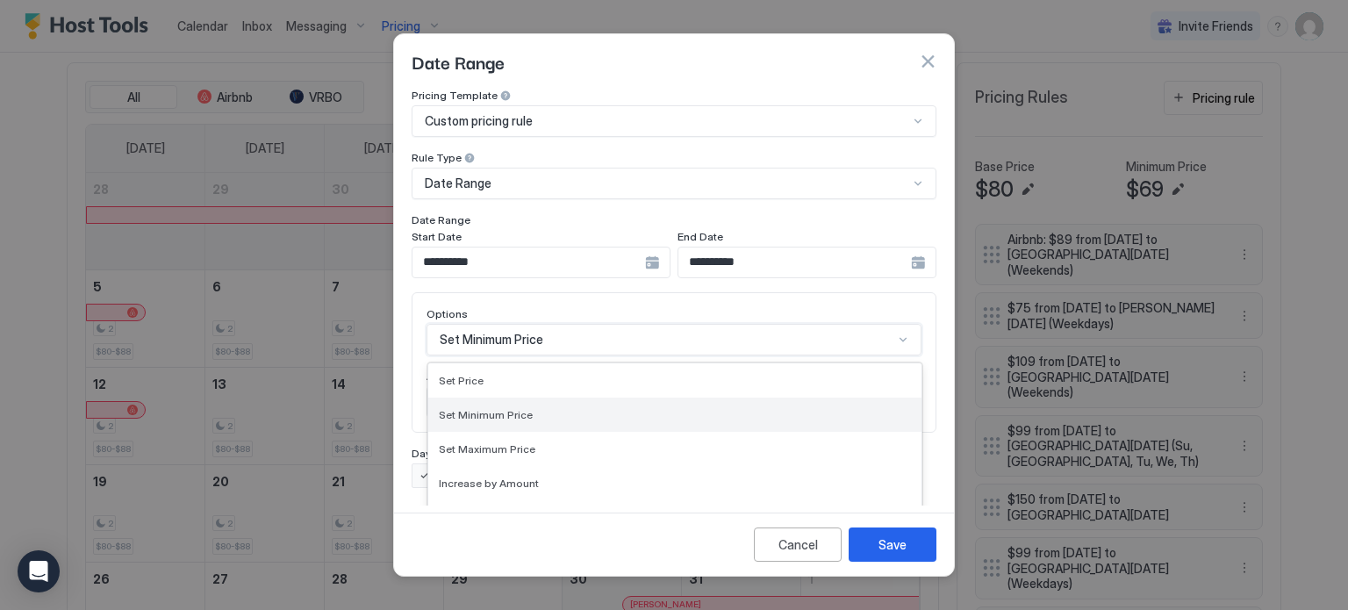
scroll to position [90, 0]
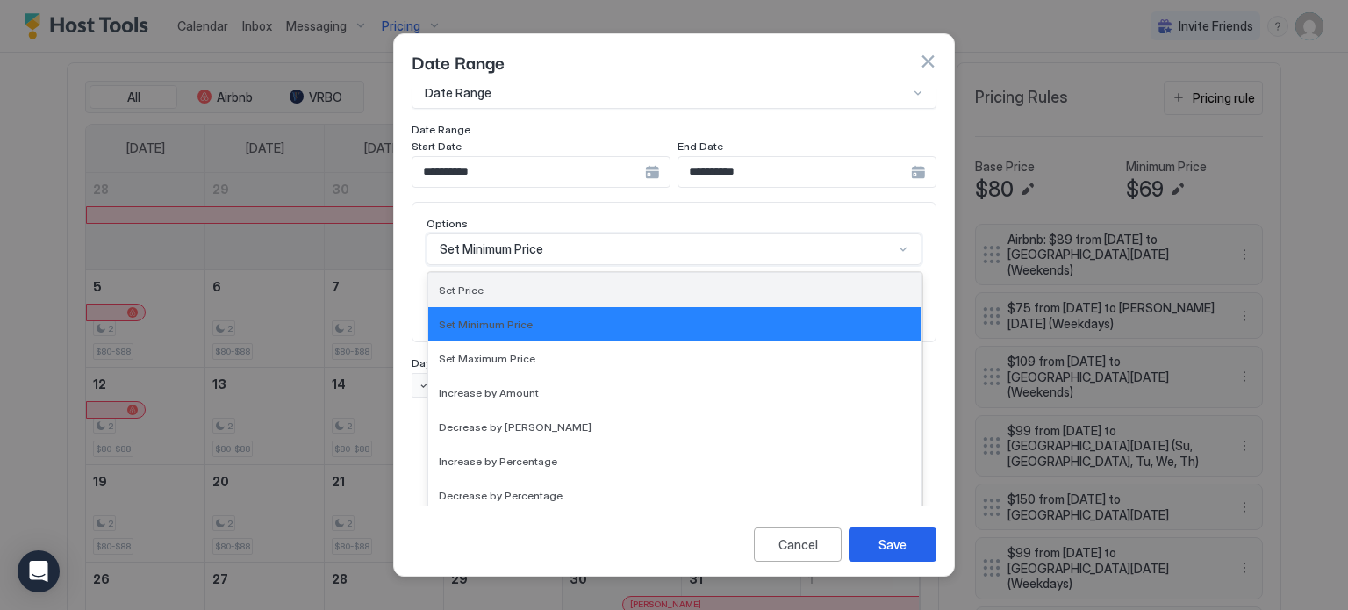
click at [513, 280] on div "Set Price" at bounding box center [674, 290] width 493 height 34
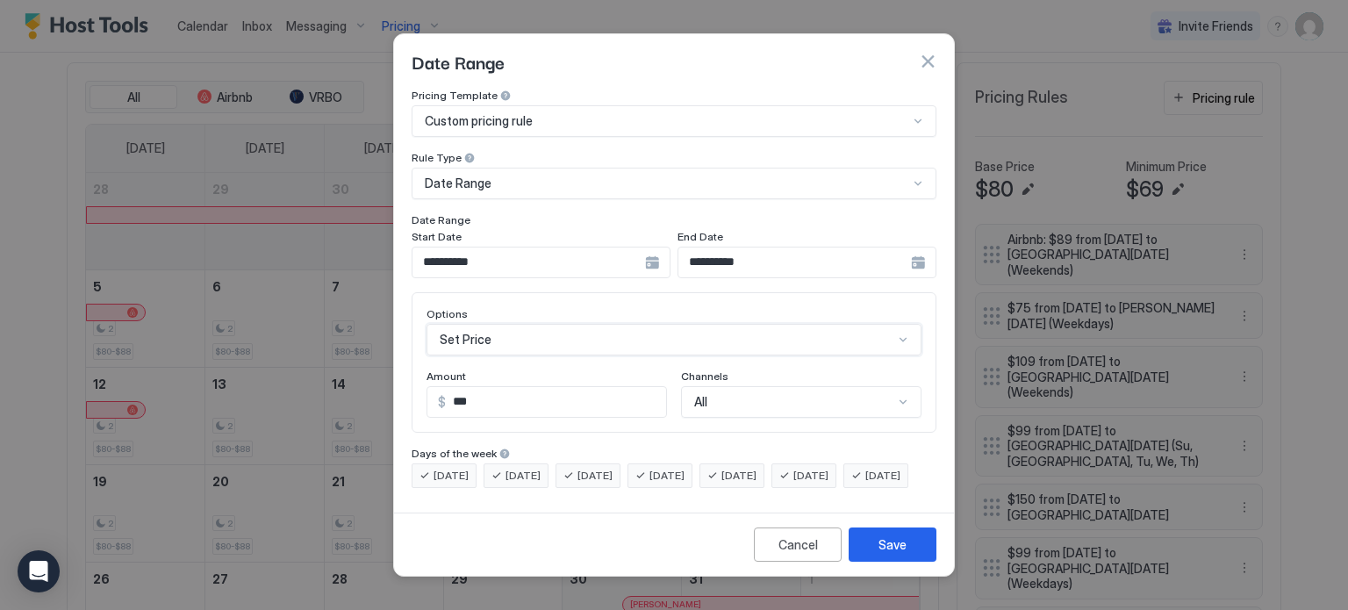
drag, startPoint x: 524, startPoint y: 382, endPoint x: 276, endPoint y: 391, distance: 247.7
click at [277, 391] on div "**********" at bounding box center [674, 305] width 1348 height 610
type input "**"
click at [865, 484] on span "[DATE]" at bounding box center [882, 476] width 35 height 16
click at [460, 468] on span "[DATE]" at bounding box center [451, 476] width 35 height 16
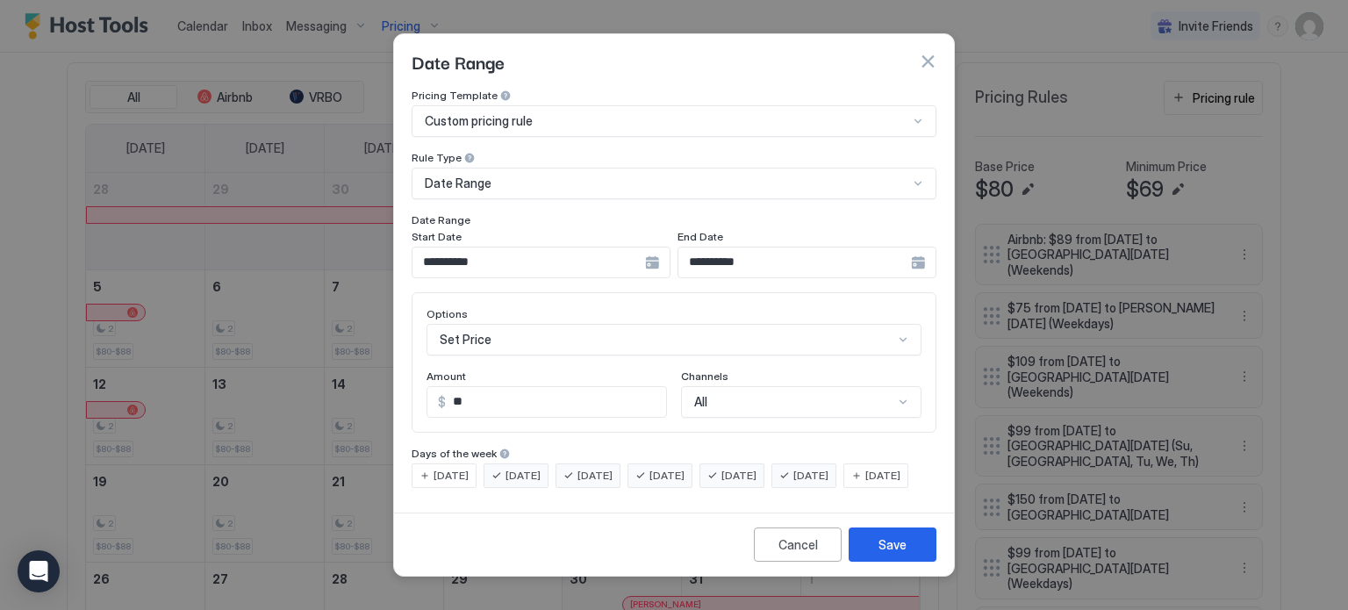
click at [510, 468] on span "[DATE]" at bounding box center [523, 476] width 35 height 16
click at [613, 468] on span "[DATE]" at bounding box center [595, 476] width 35 height 16
click at [674, 468] on span "[DATE]" at bounding box center [667, 476] width 35 height 16
click at [888, 554] on div "Save" at bounding box center [893, 544] width 28 height 18
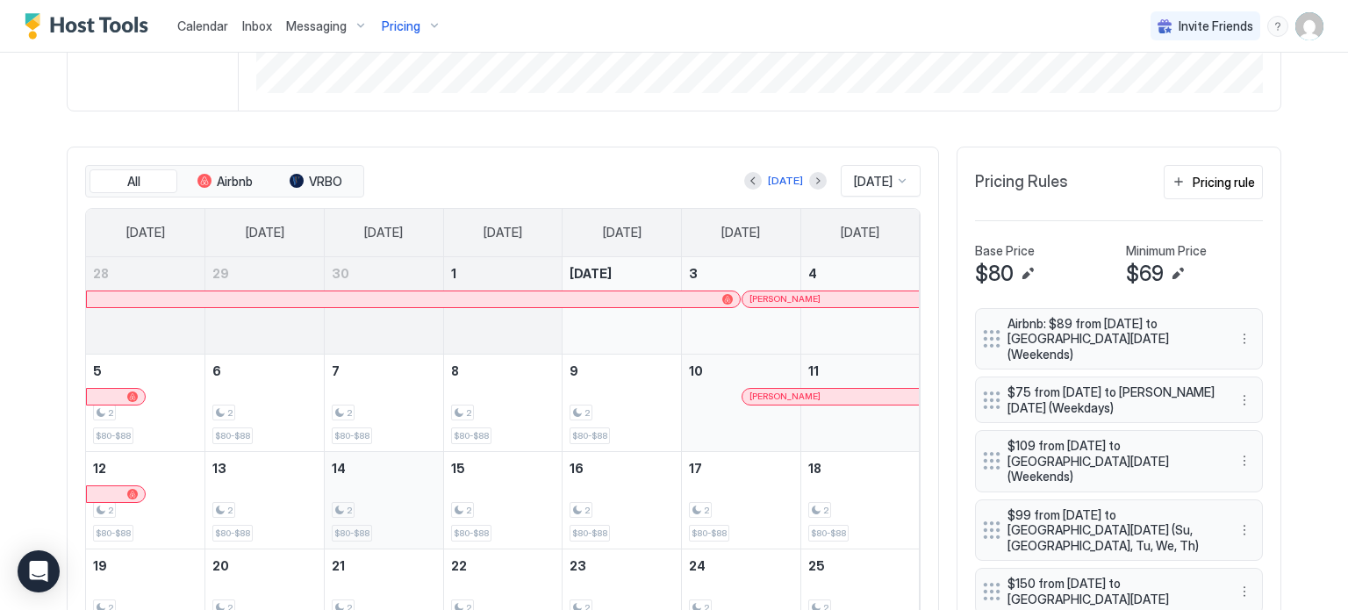
scroll to position [439, 0]
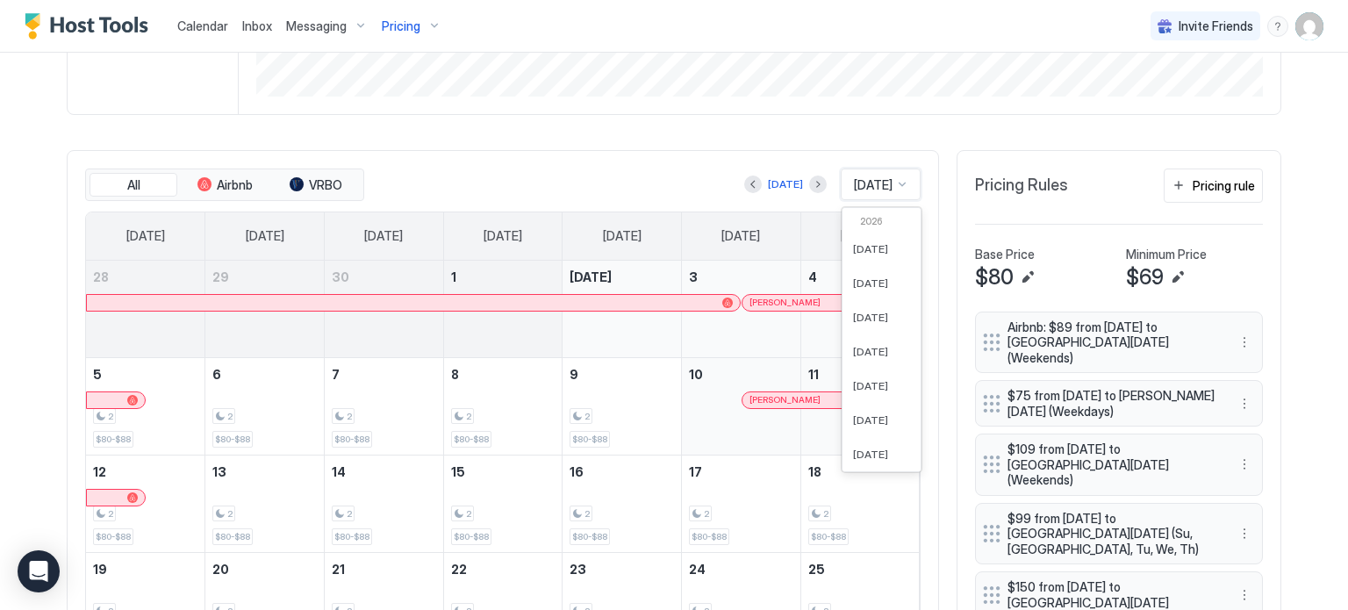
click at [876, 183] on span "[DATE]" at bounding box center [873, 185] width 39 height 16
click at [875, 417] on span "Dec 2025" at bounding box center [870, 423] width 35 height 13
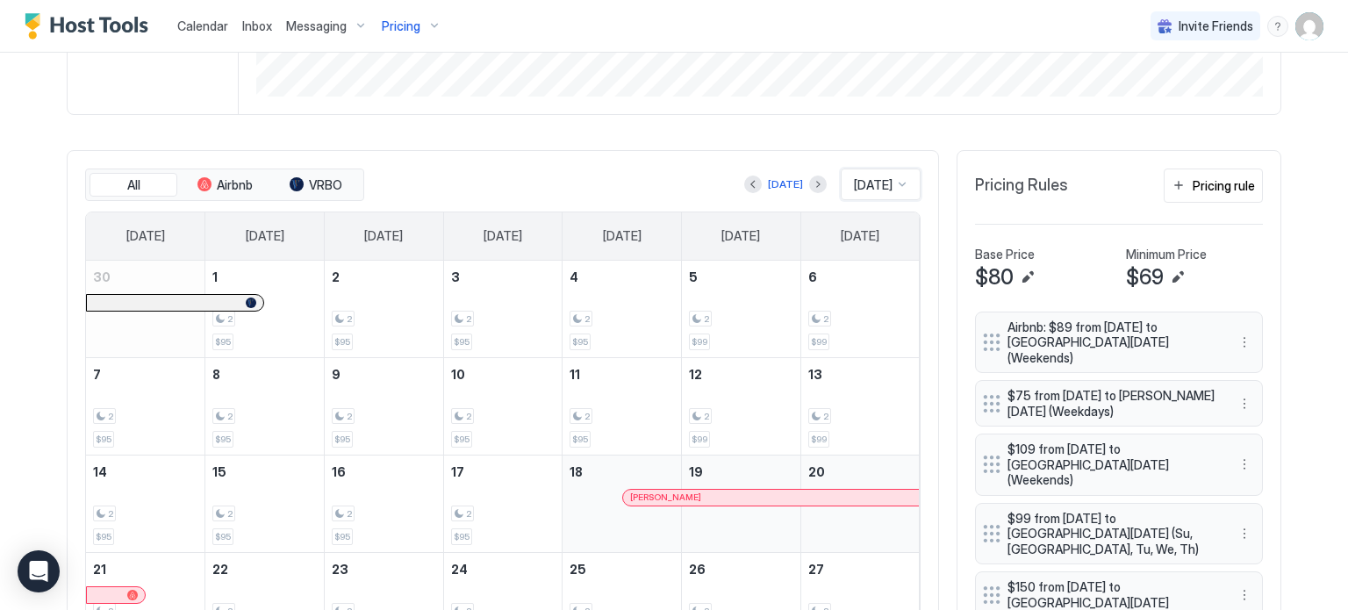
click at [861, 184] on span "Dec 2025" at bounding box center [873, 185] width 39 height 16
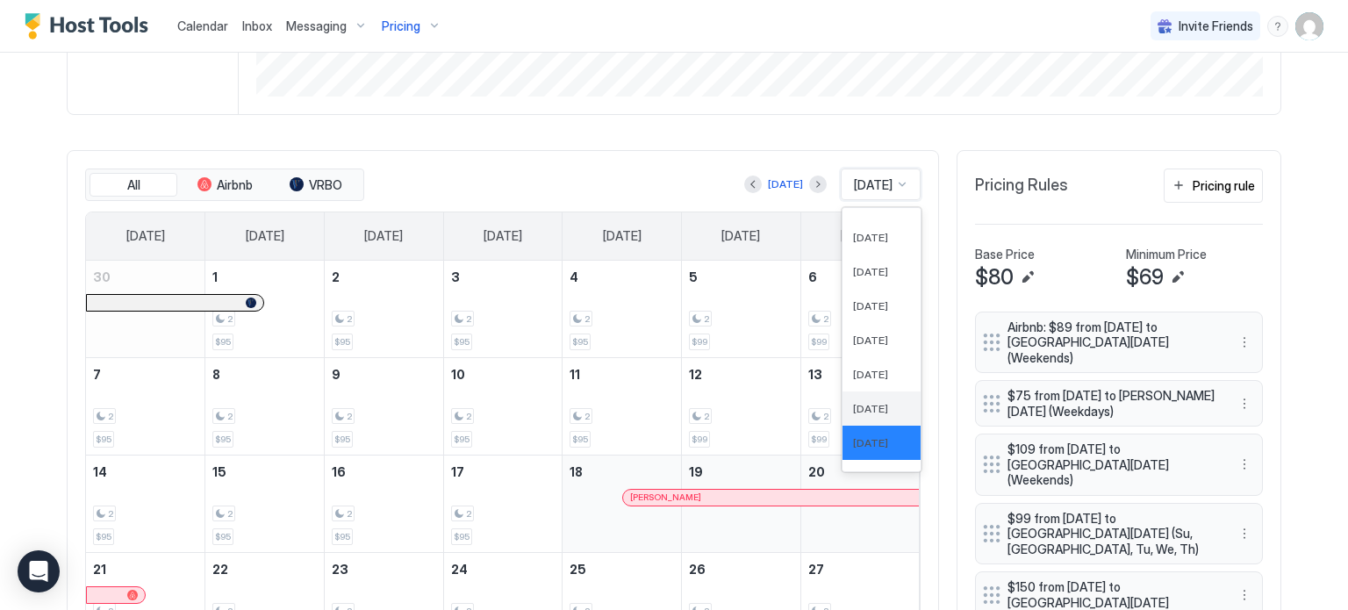
click at [857, 403] on span "Nov 2025" at bounding box center [870, 408] width 35 height 13
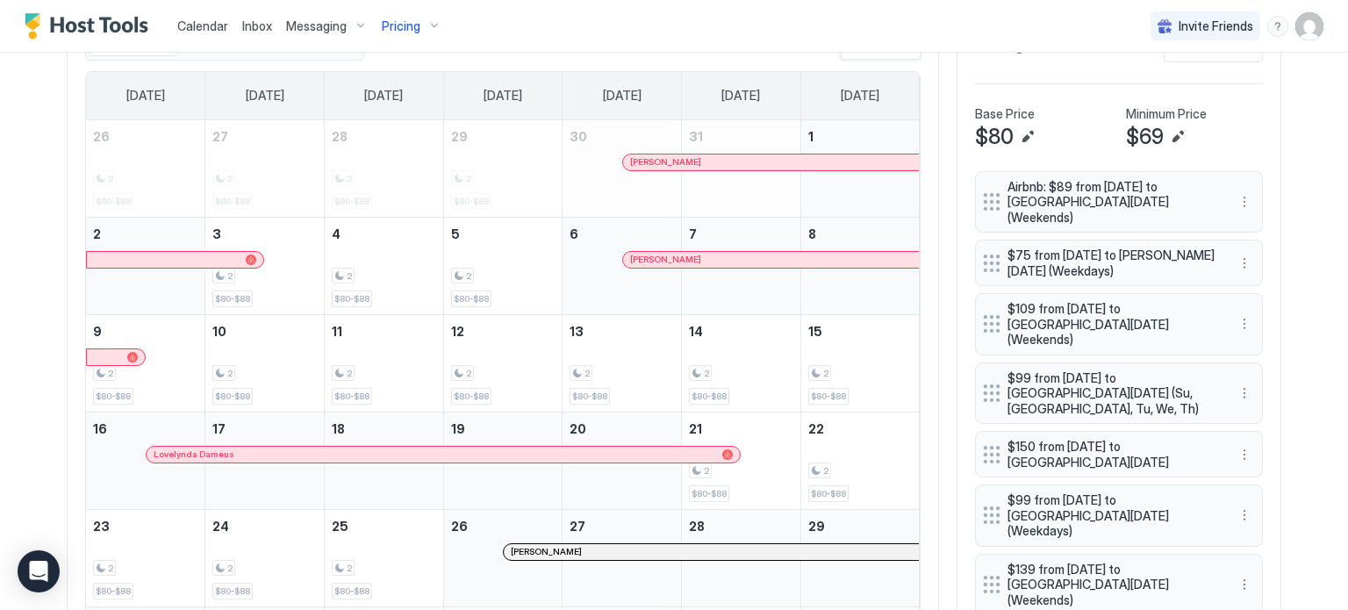
scroll to position [527, 0]
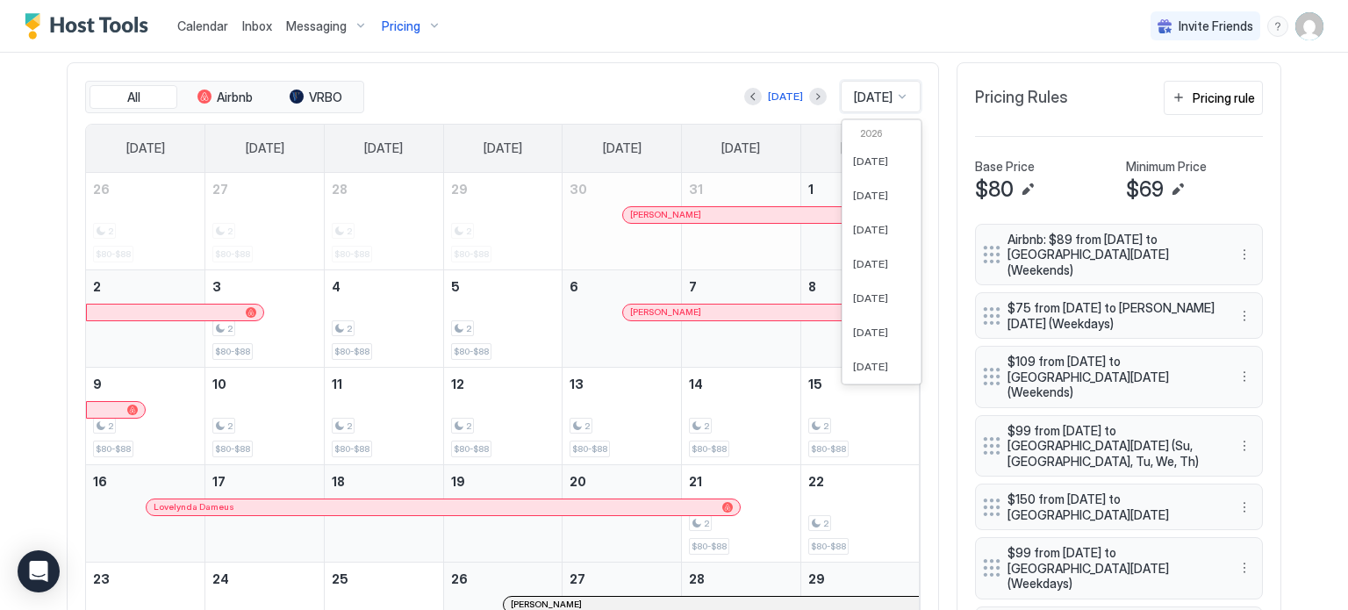
click at [849, 86] on div "Nov 2025" at bounding box center [881, 97] width 80 height 32
click at [853, 296] on span "Dec 2025" at bounding box center [870, 302] width 35 height 13
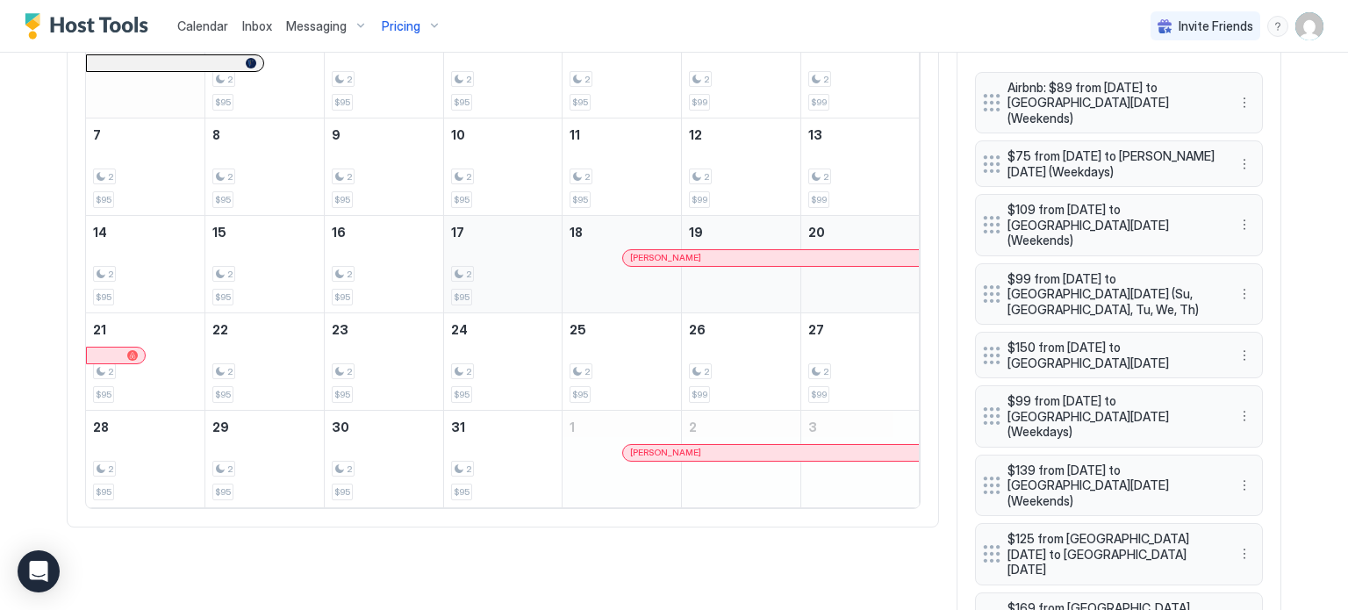
scroll to position [702, 0]
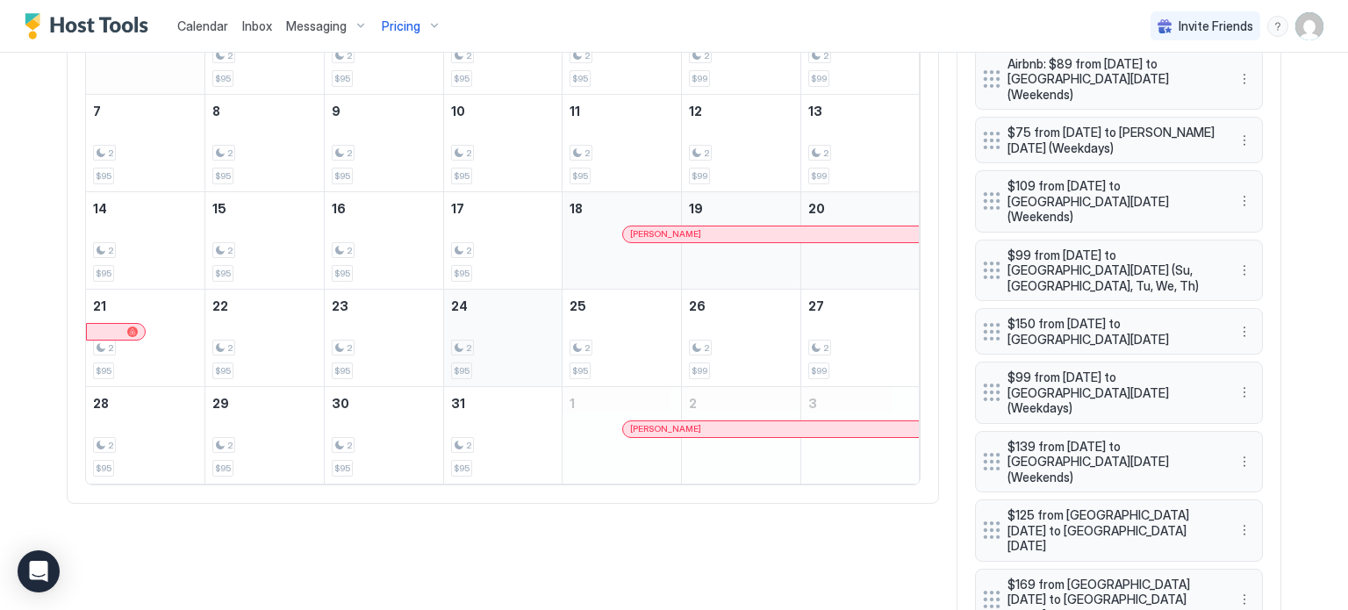
click at [520, 349] on div "2" at bounding box center [503, 348] width 104 height 17
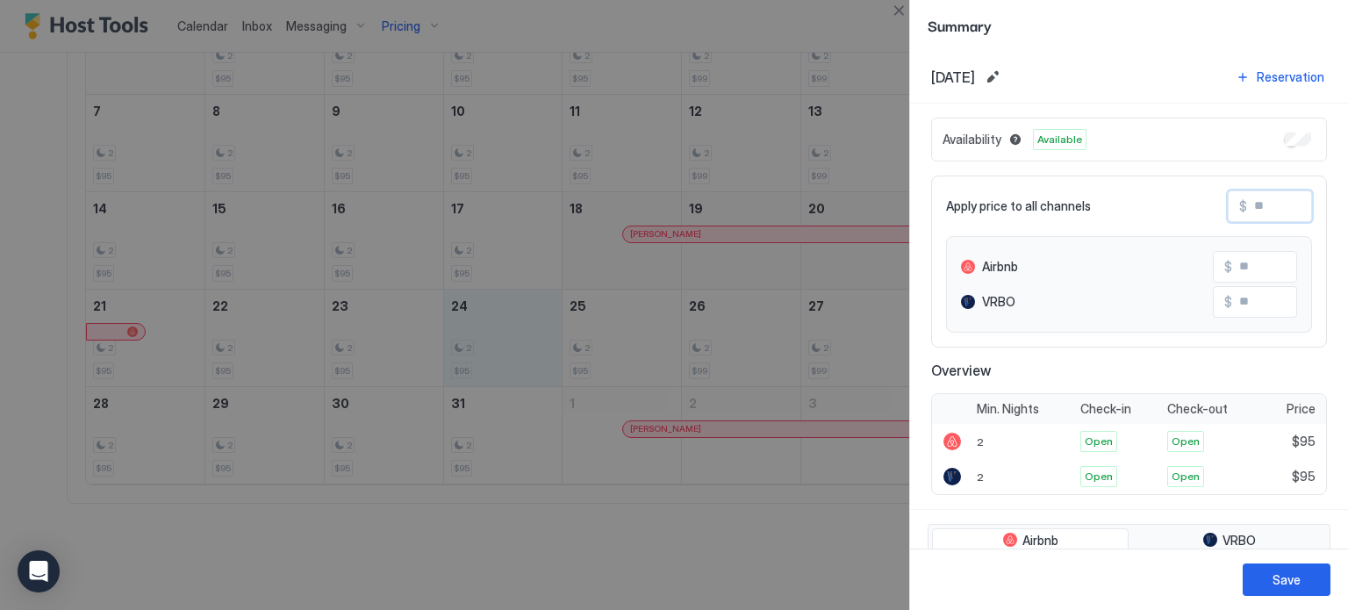
drag, startPoint x: 1264, startPoint y: 204, endPoint x: 1245, endPoint y: 205, distance: 18.5
click at [1247, 205] on input "Input Field" at bounding box center [1317, 206] width 140 height 30
type input "*"
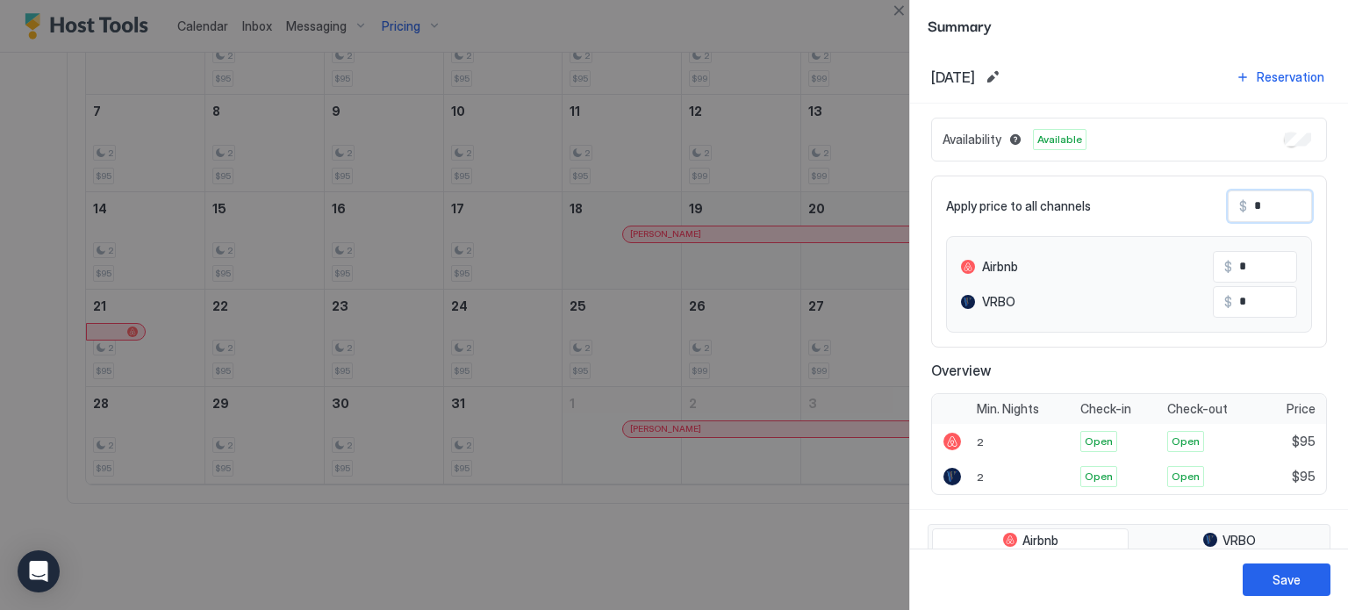
type input "**"
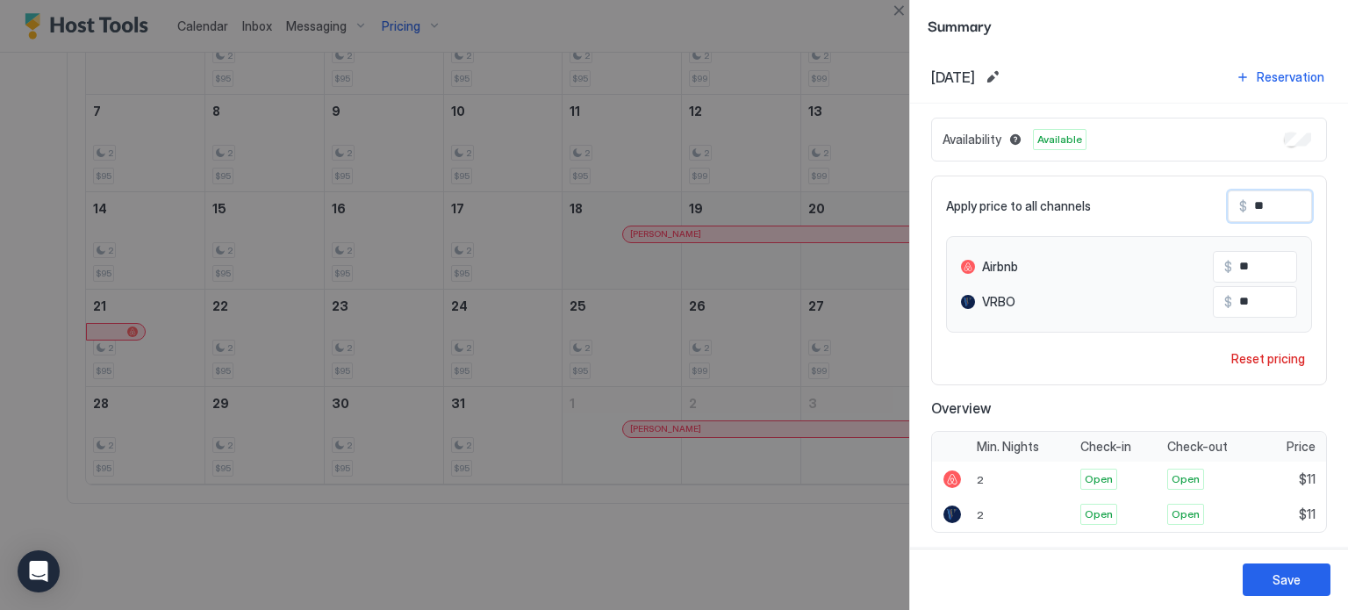
type input "***"
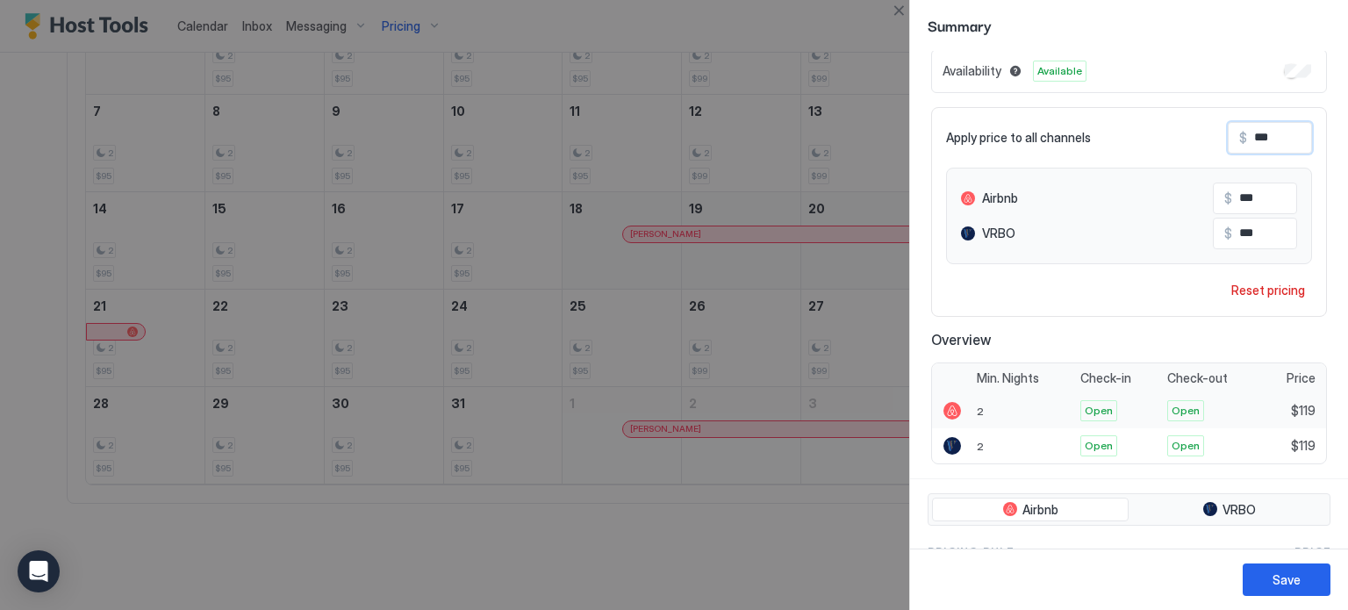
scroll to position [263, 0]
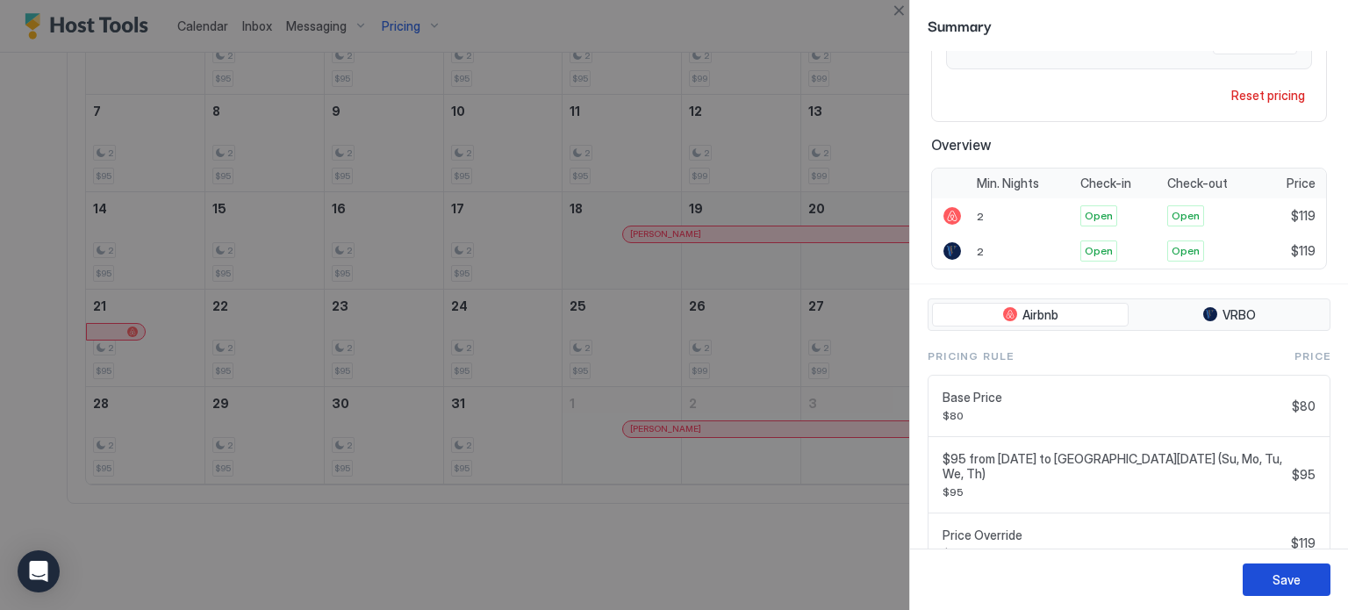
type input "***"
click at [1272, 575] on button "Save" at bounding box center [1287, 579] width 88 height 32
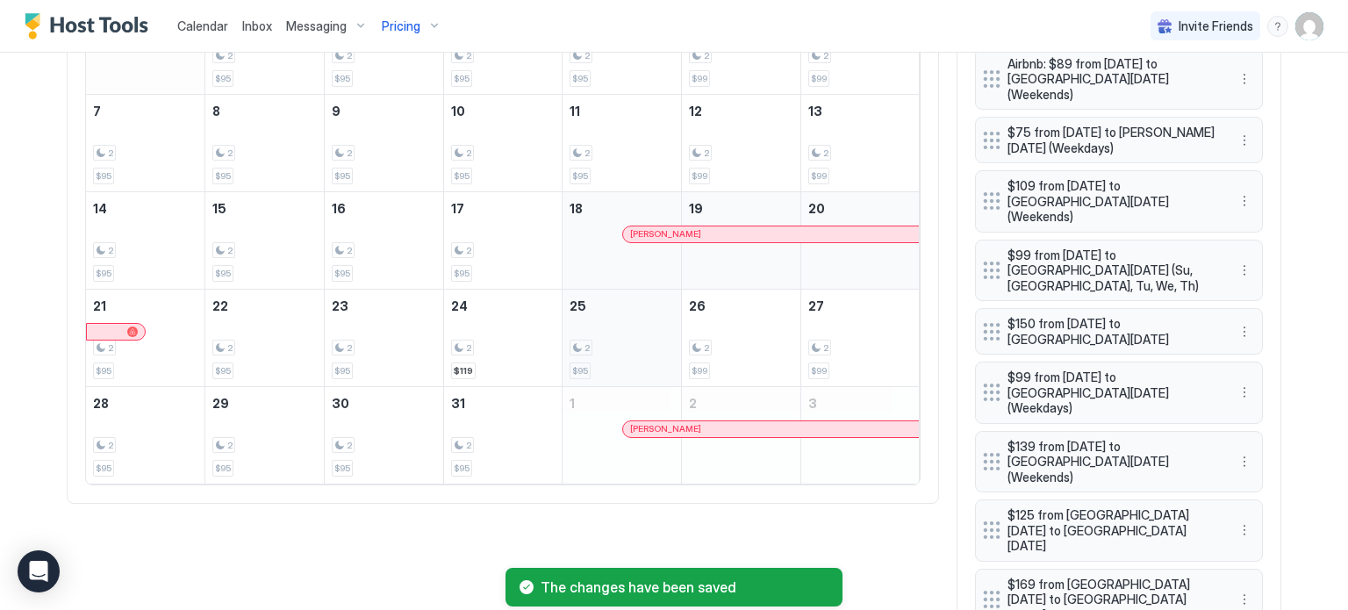
click at [628, 332] on div "2 $95" at bounding box center [622, 338] width 104 height 83
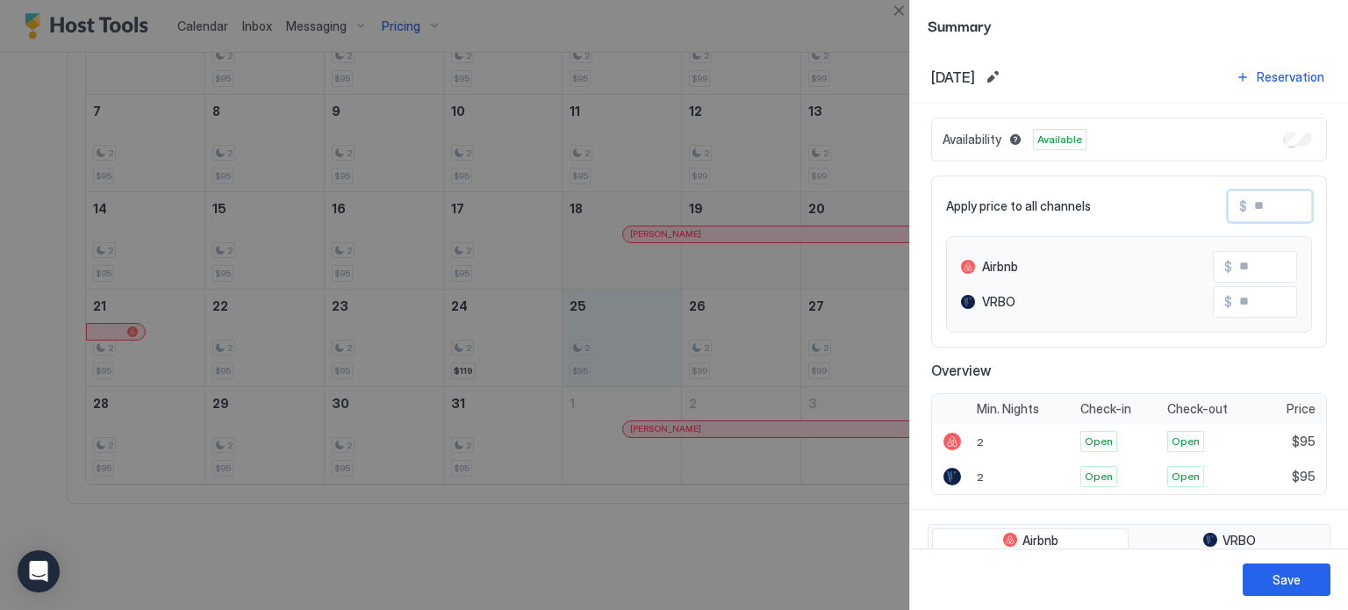
click at [1274, 209] on input "Input Field" at bounding box center [1317, 206] width 140 height 30
type input "*"
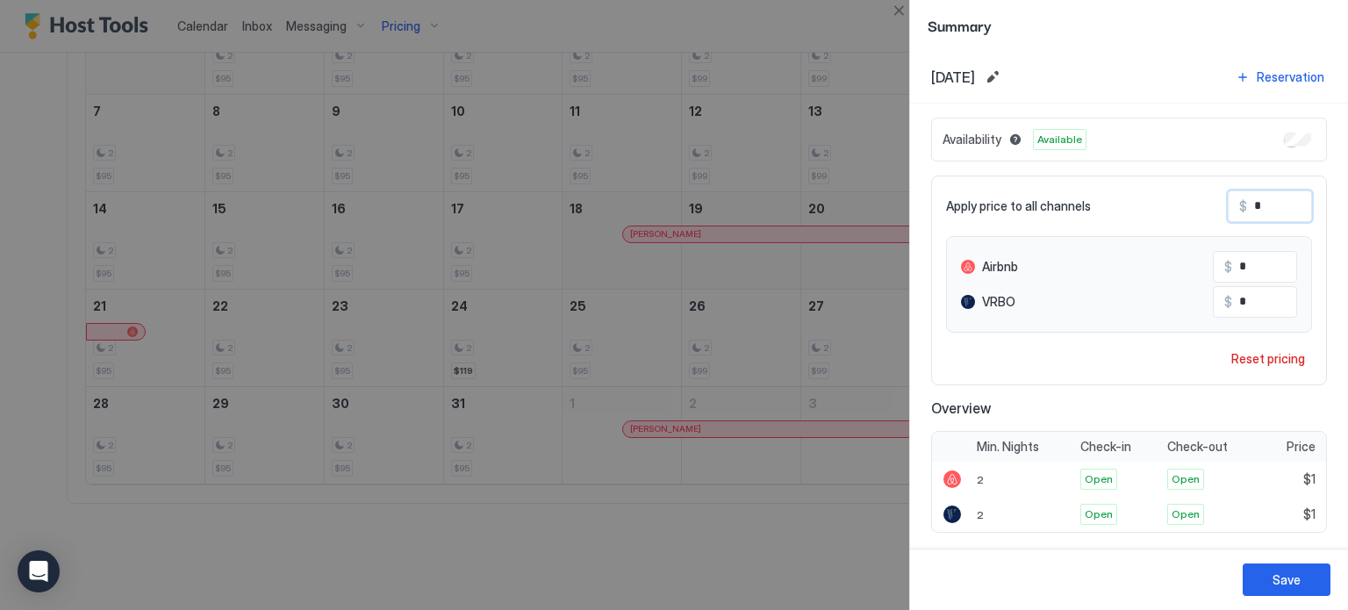
type input "**"
type input "***"
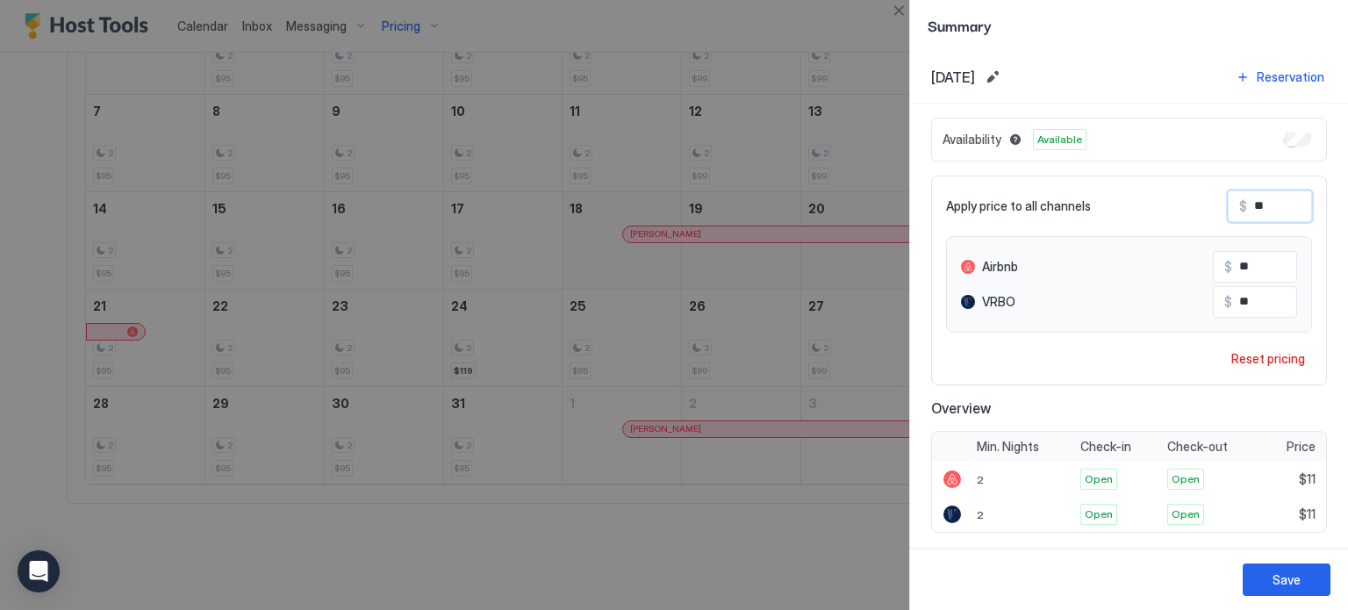
type input "***"
click at [1271, 582] on button "Save" at bounding box center [1287, 579] width 88 height 32
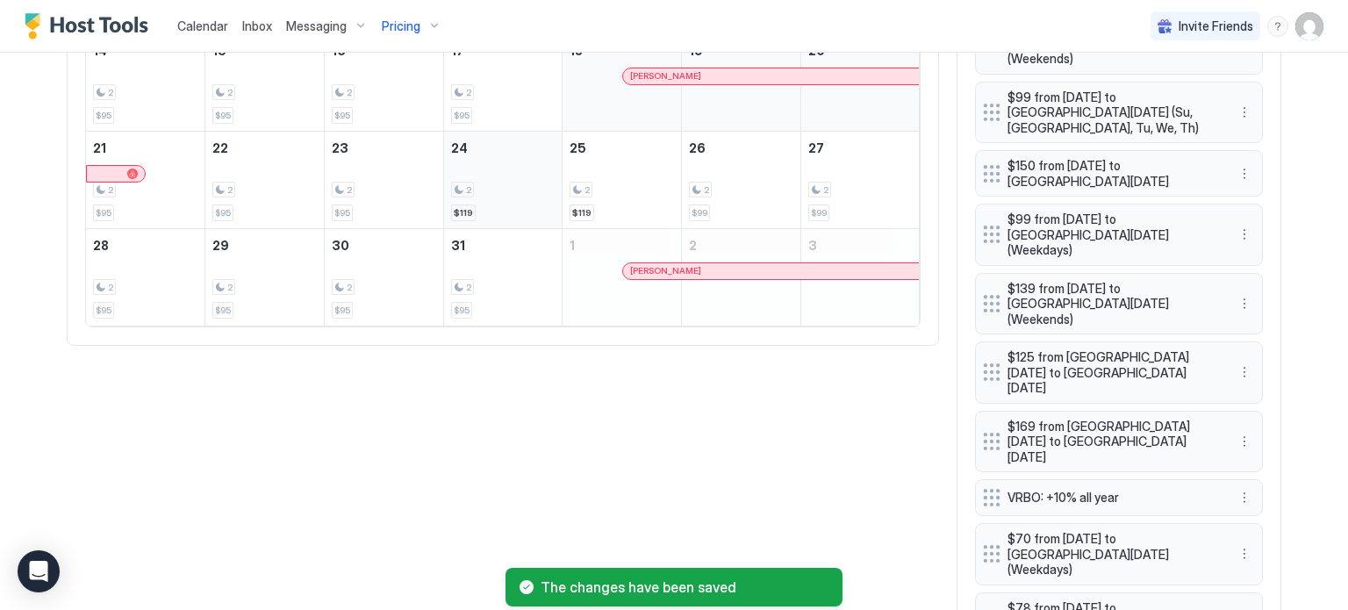
scroll to position [878, 0]
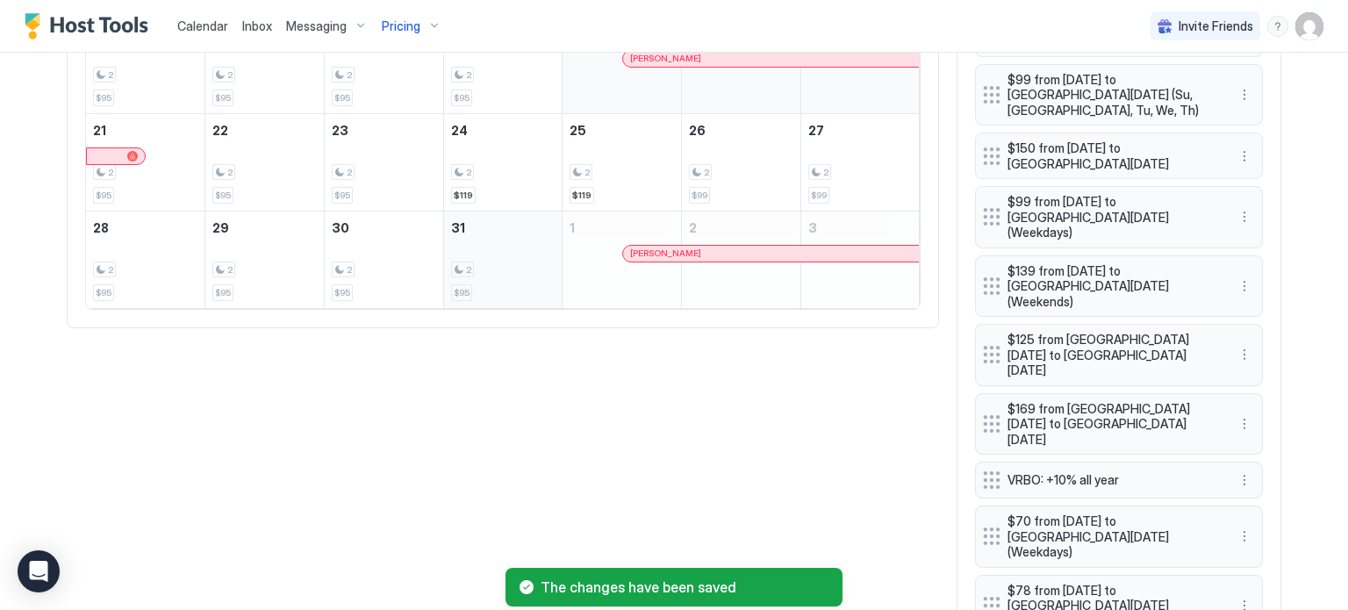
click at [500, 252] on div "2 $95" at bounding box center [503, 260] width 104 height 83
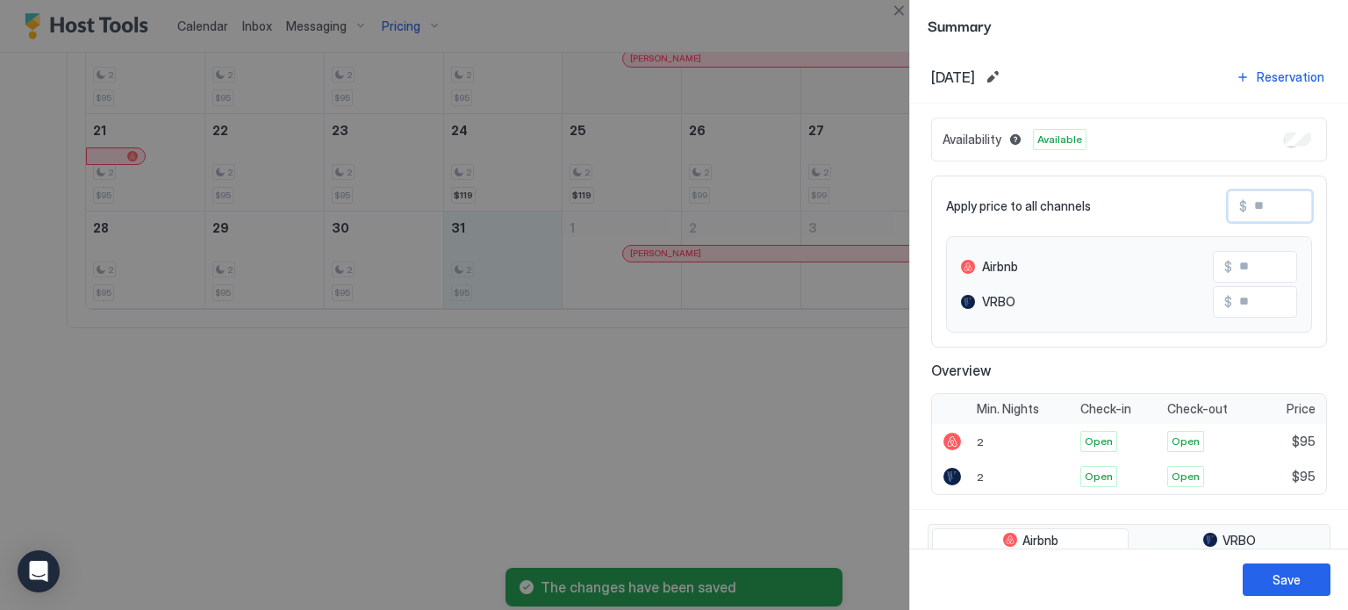
click at [1257, 199] on input "Input Field" at bounding box center [1317, 206] width 140 height 30
type input "*"
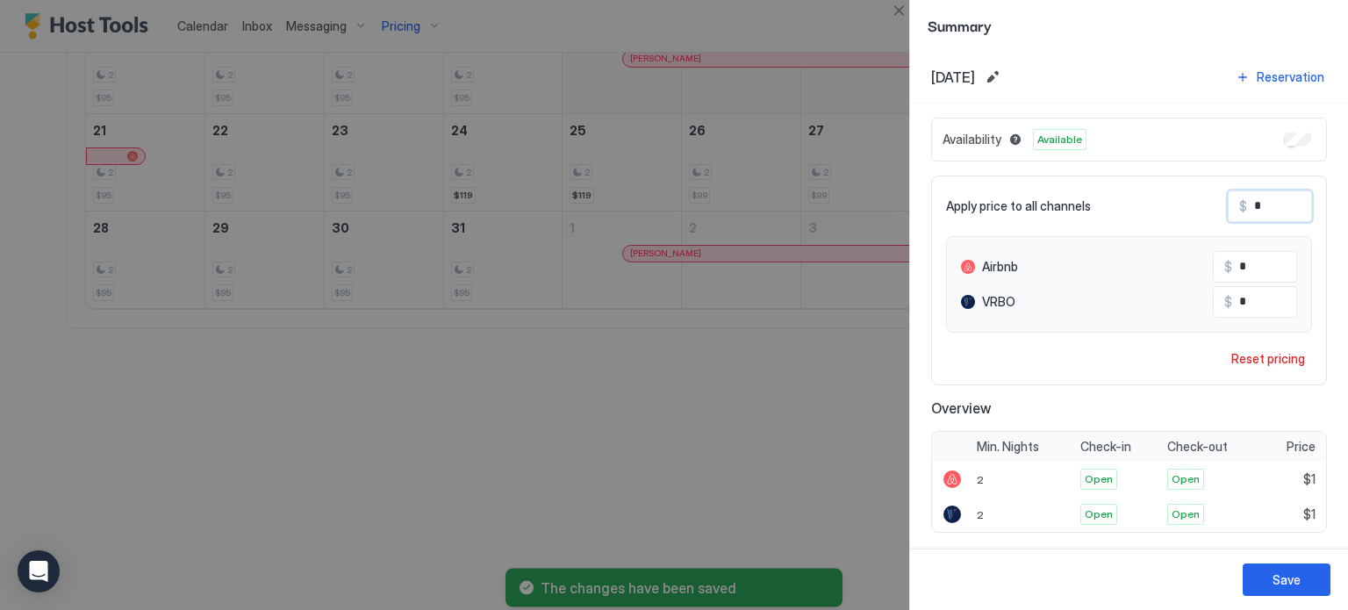
type input "**"
type input "***"
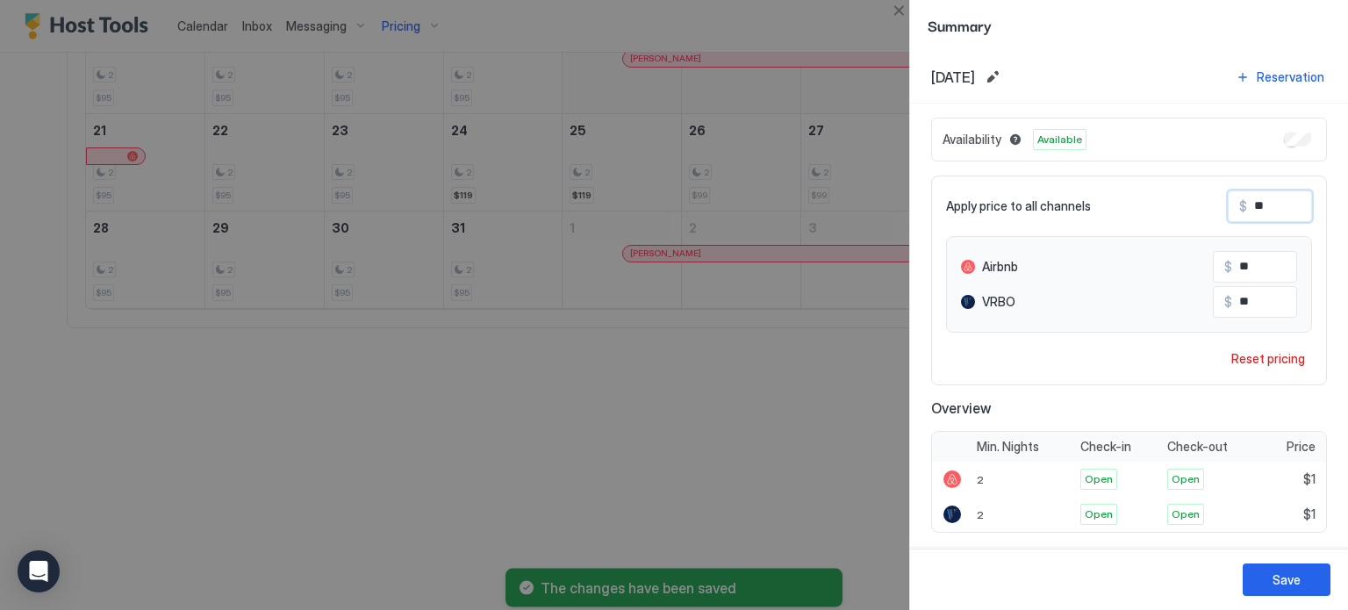
type input "***"
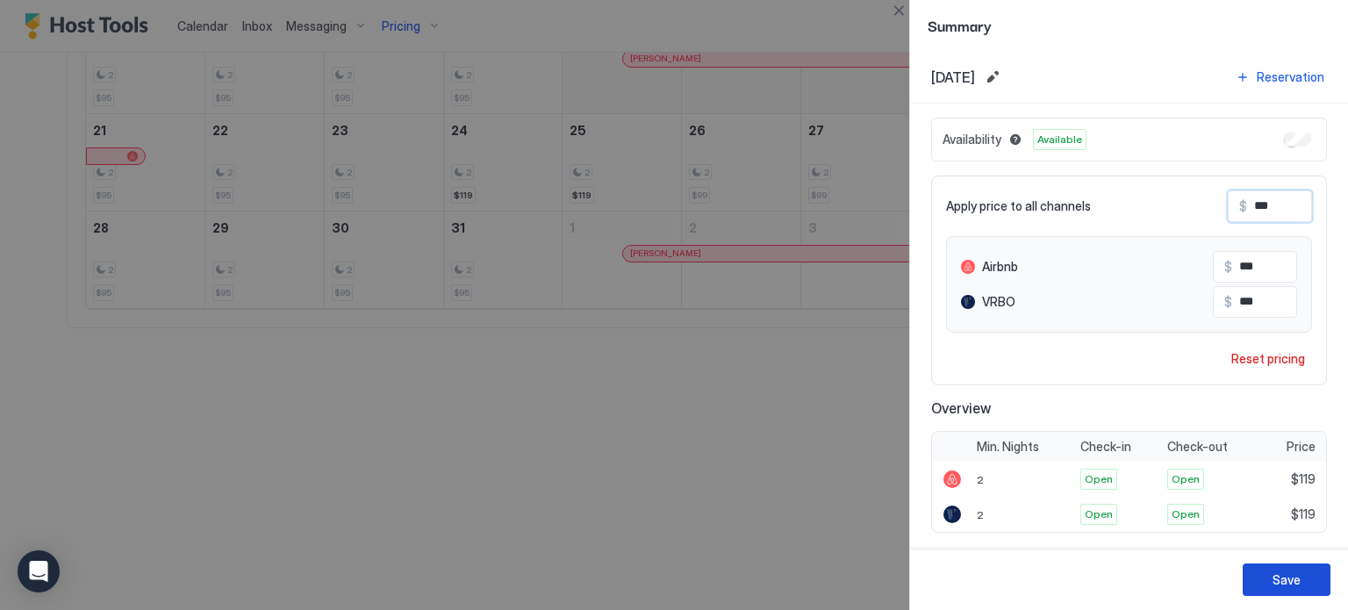
type input "***"
click at [1289, 578] on div "Save" at bounding box center [1287, 580] width 28 height 18
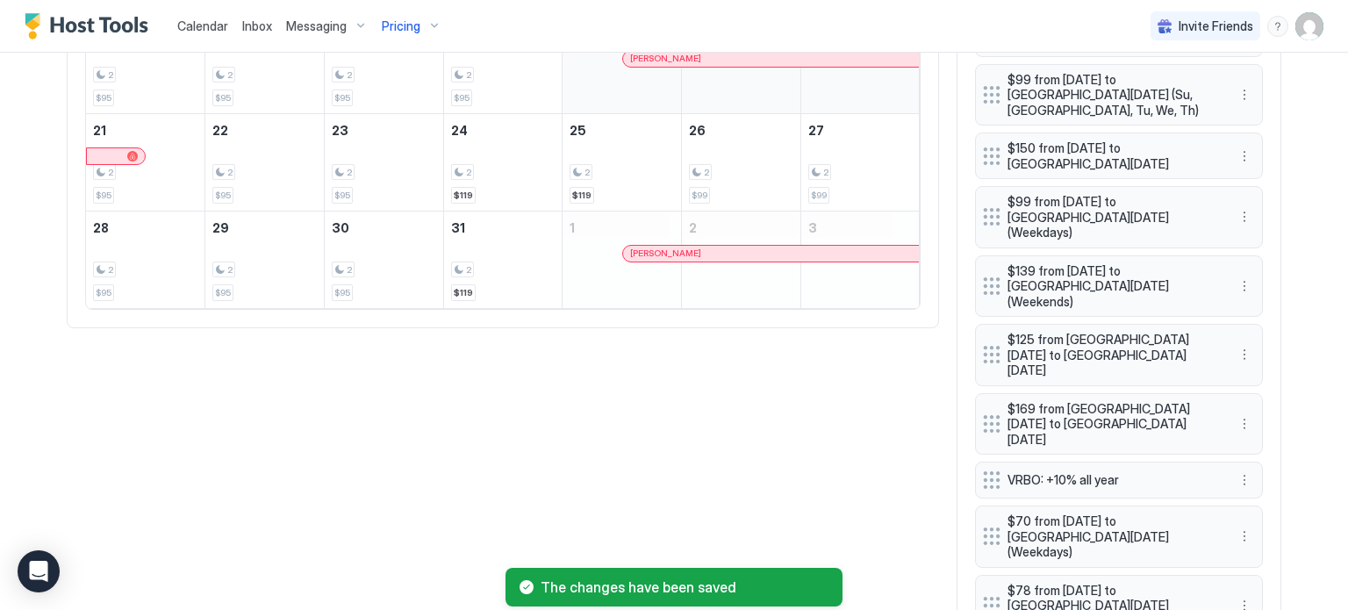
click at [593, 269] on div "Ryan Gritters" at bounding box center [622, 270] width 118 height 51
